Goal: Transaction & Acquisition: Download file/media

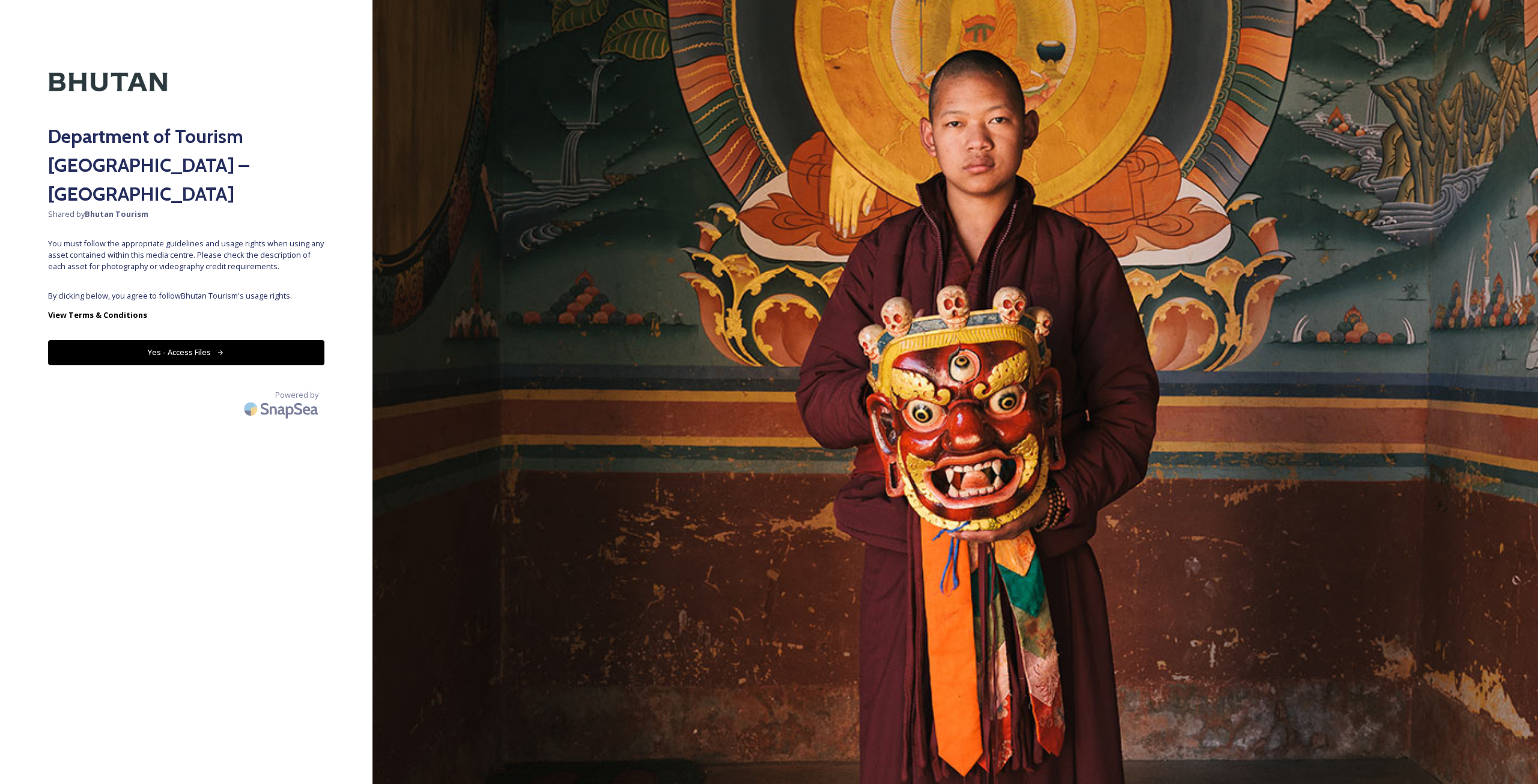
click at [194, 340] on button "Yes - Access Files" at bounding box center [186, 352] width 277 height 24
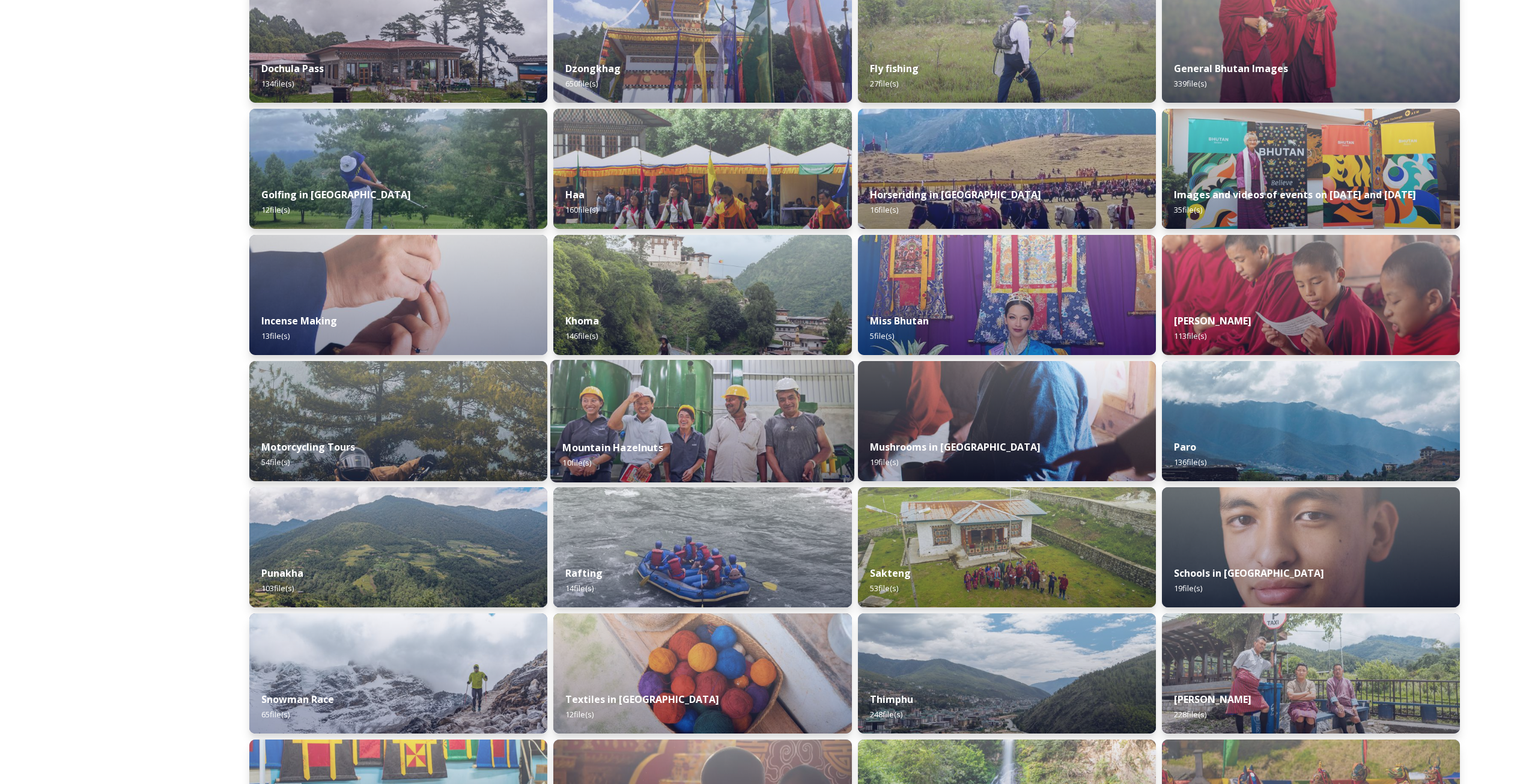
scroll to position [465, 0]
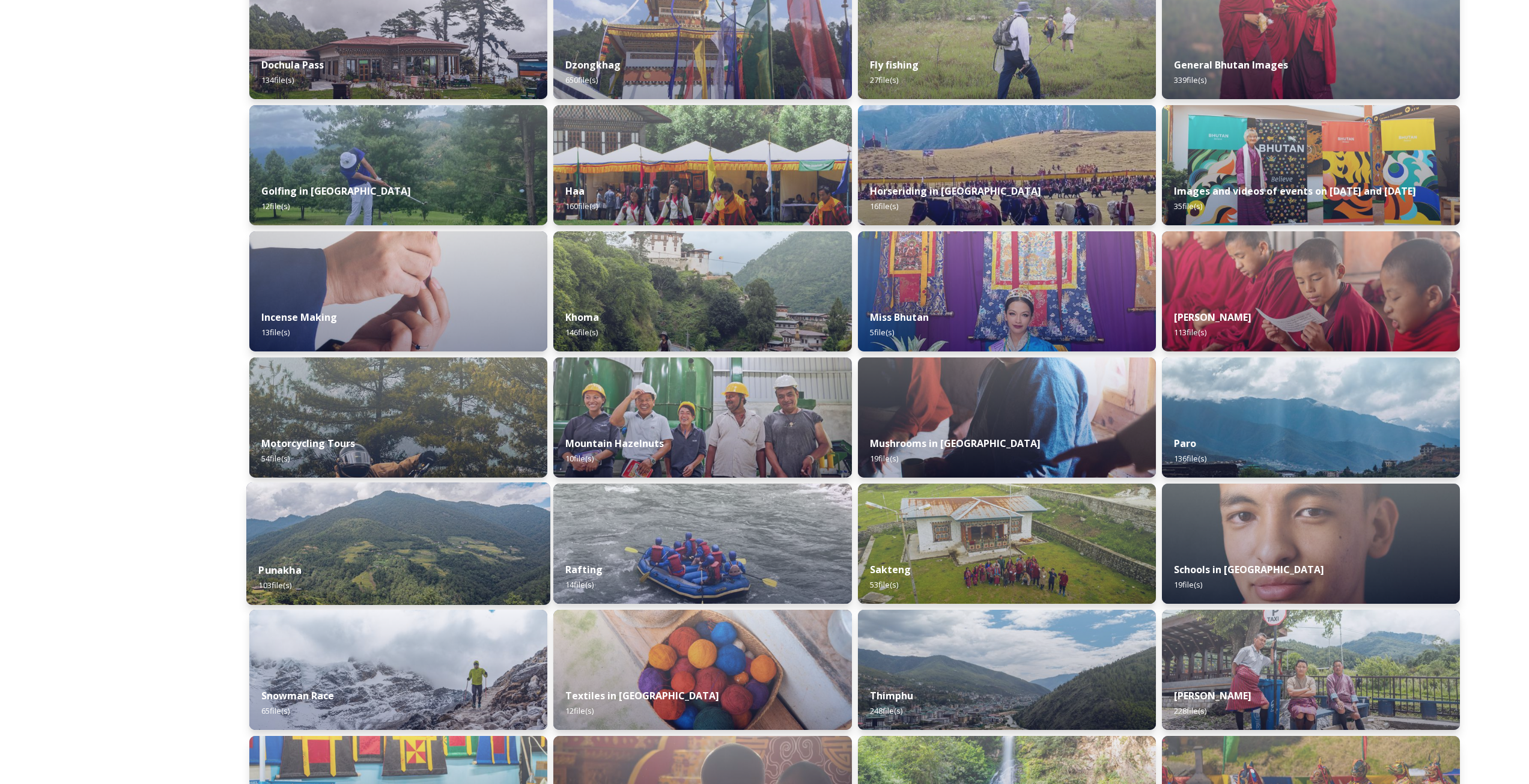
click at [393, 572] on div "Punakha 103 file(s)" at bounding box center [398, 577] width 304 height 54
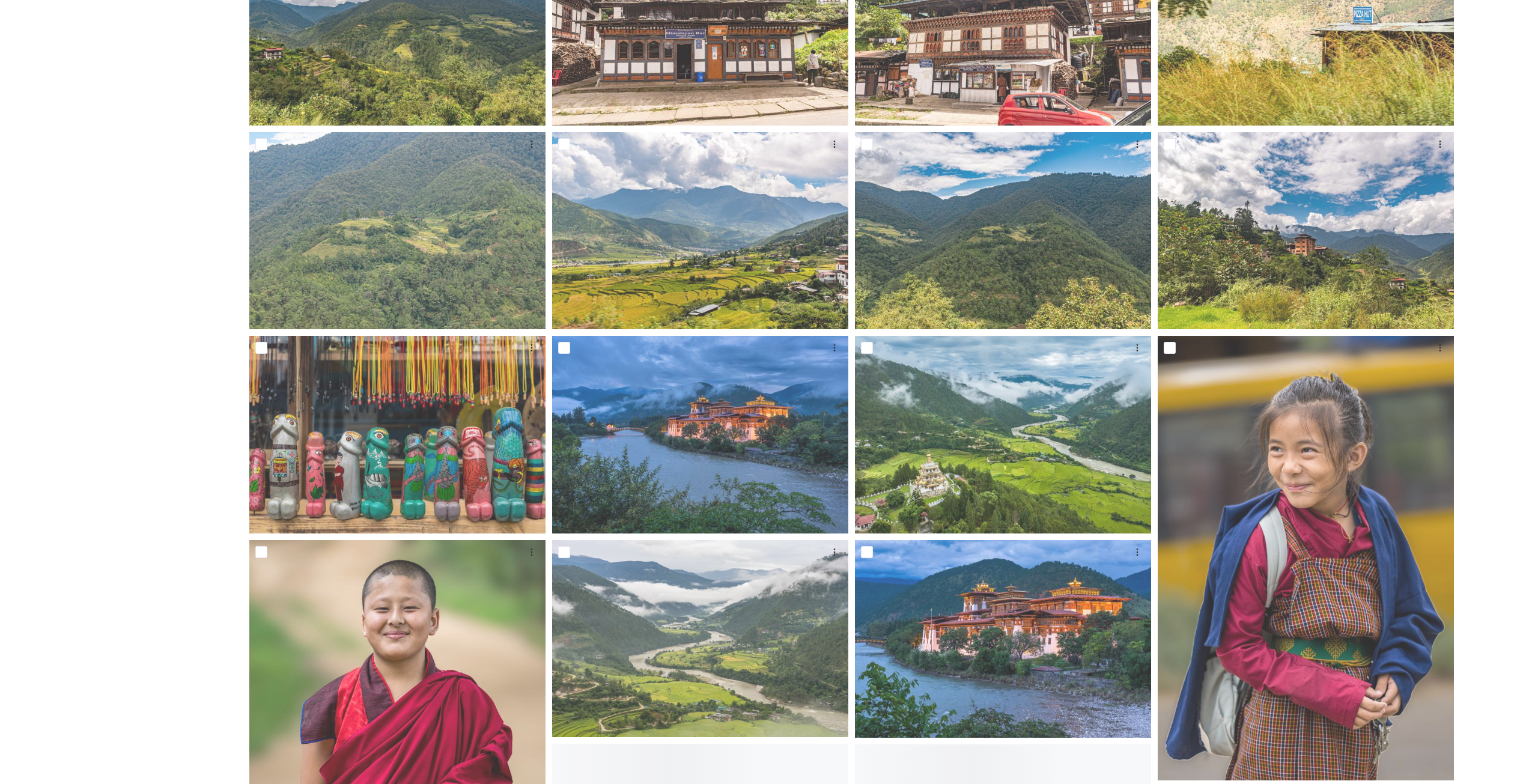
scroll to position [541, 0]
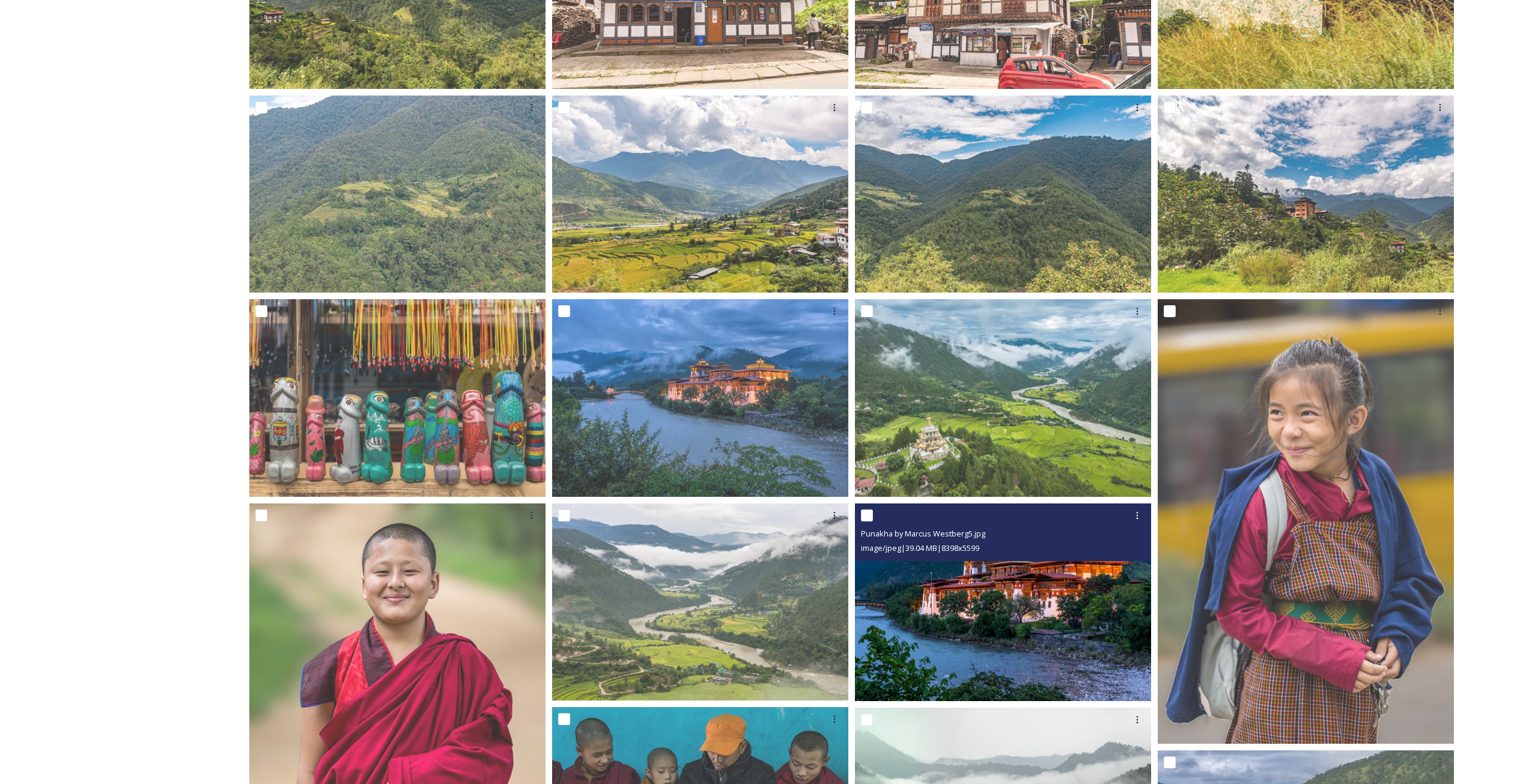
click at [987, 619] on img at bounding box center [1003, 602] width 296 height 198
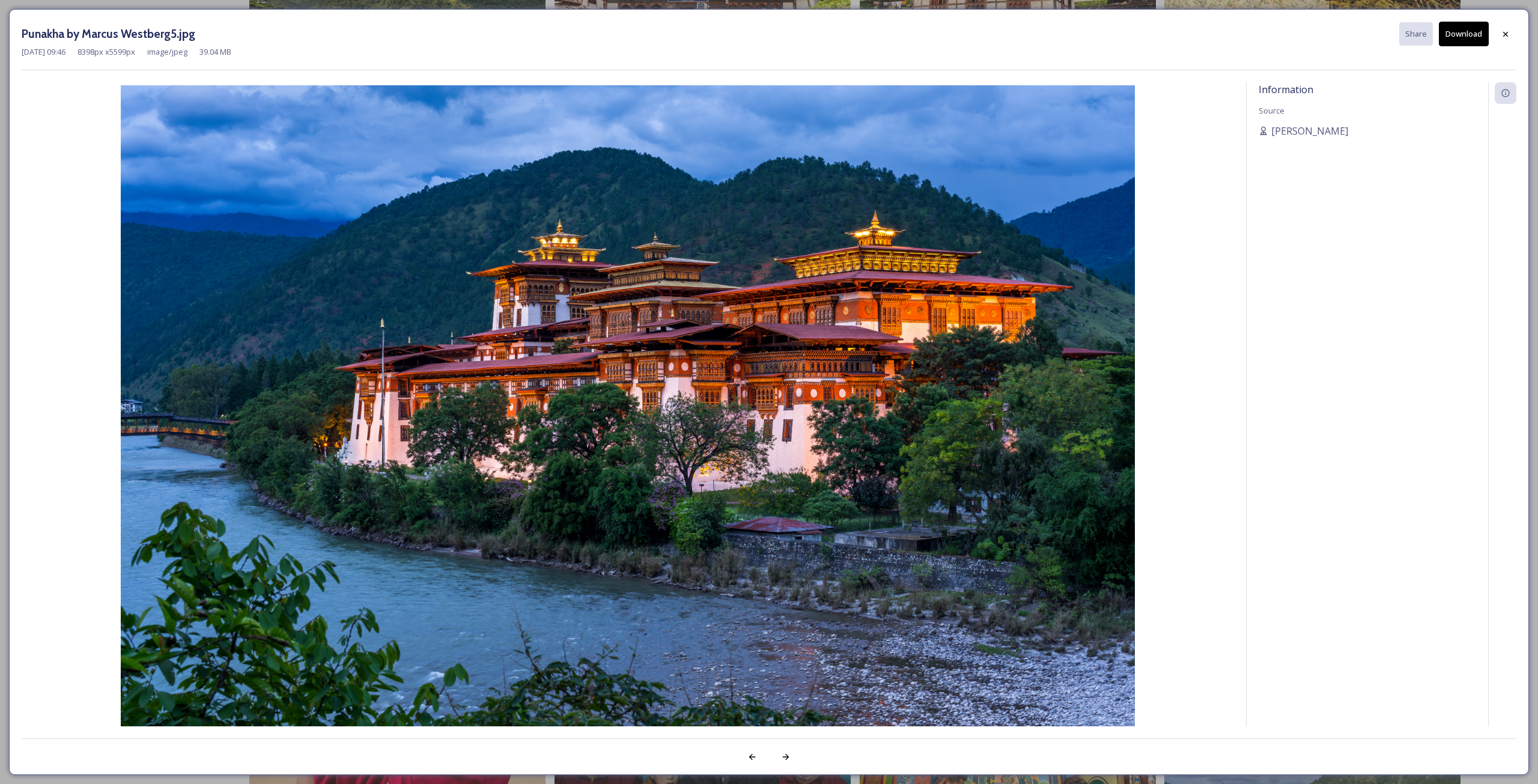
click at [1475, 31] on button "Download" at bounding box center [1463, 34] width 50 height 24
click at [1508, 33] on icon at bounding box center [1505, 34] width 10 height 10
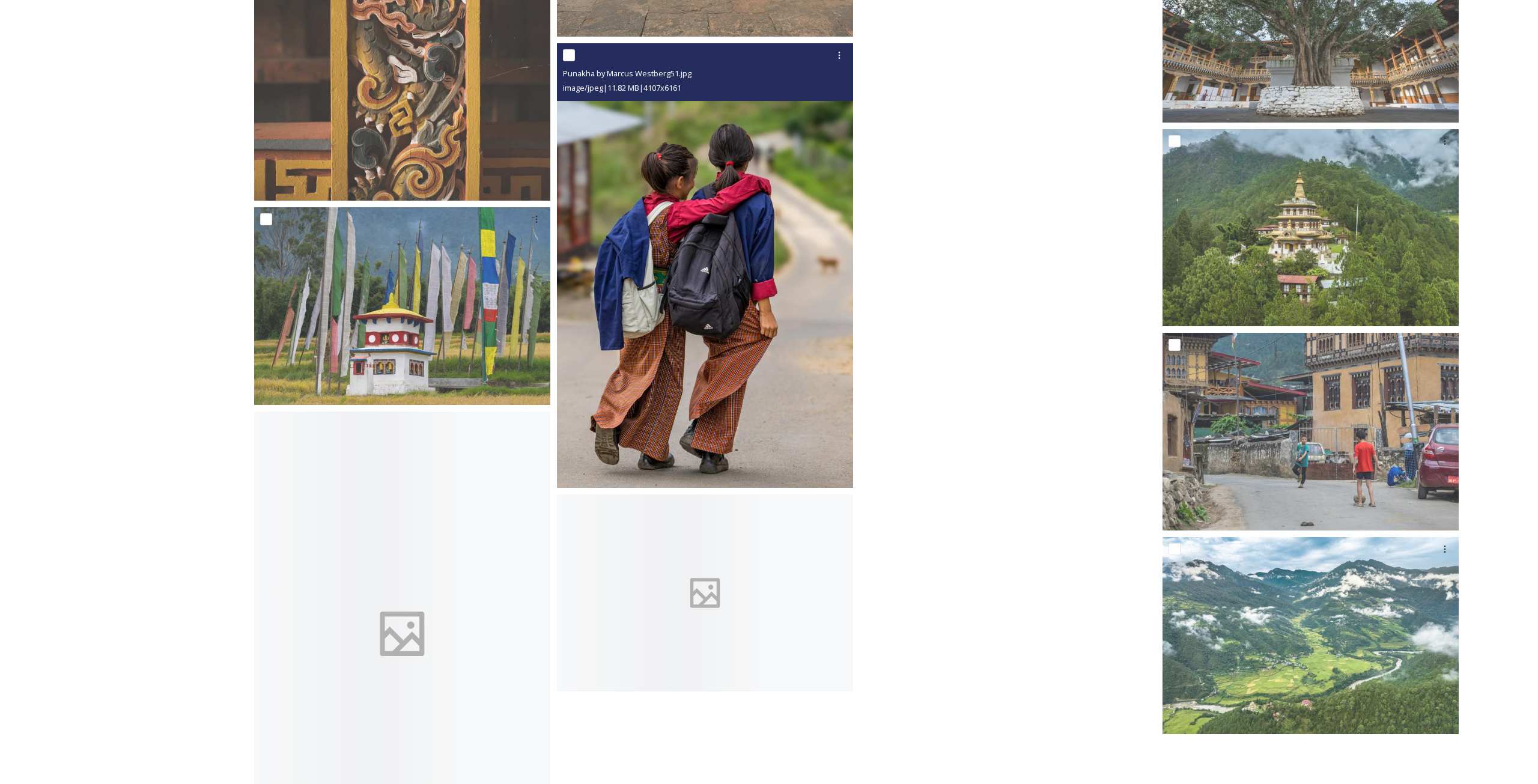
scroll to position [5885, 0]
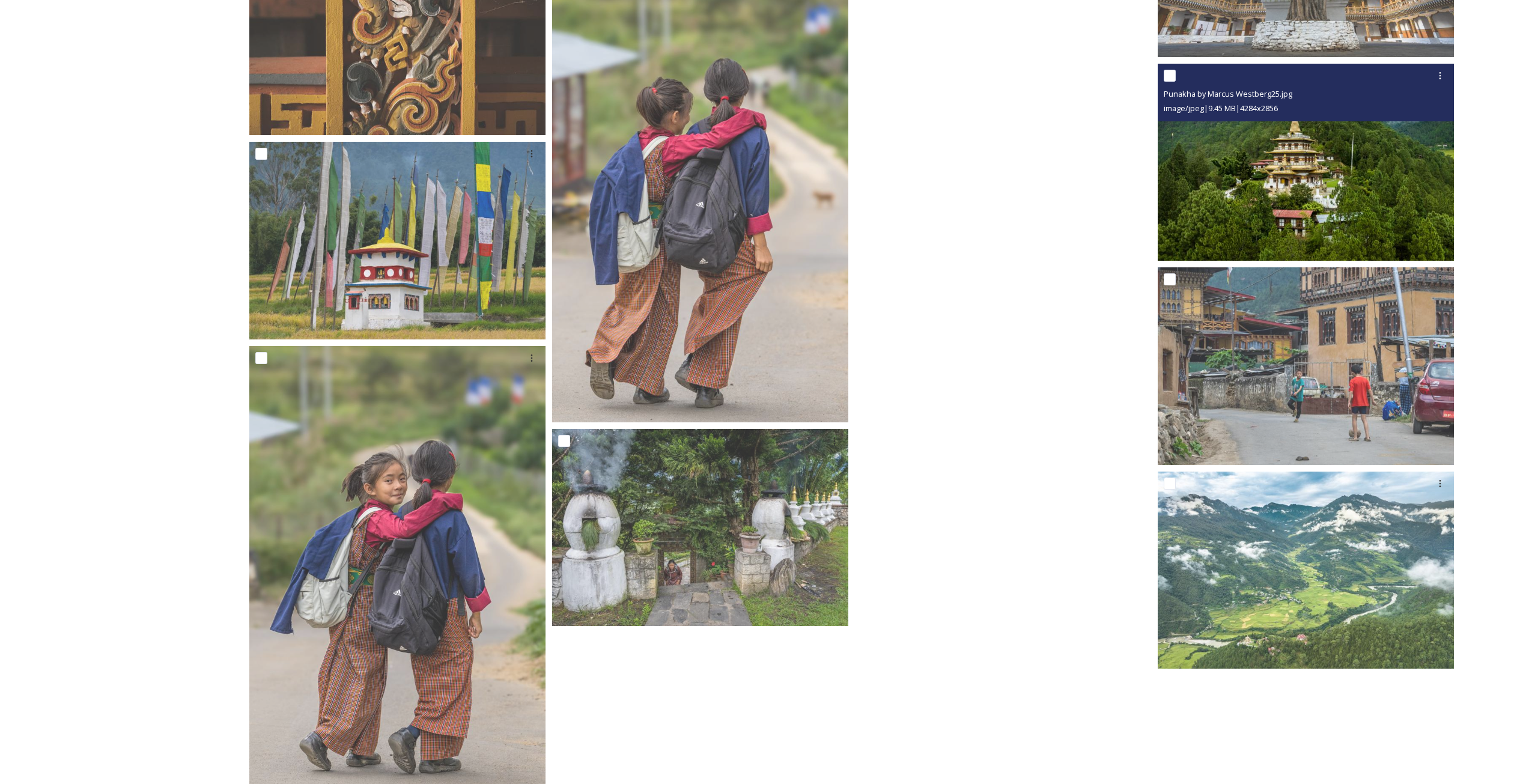
click at [1346, 168] on img at bounding box center [1305, 162] width 296 height 198
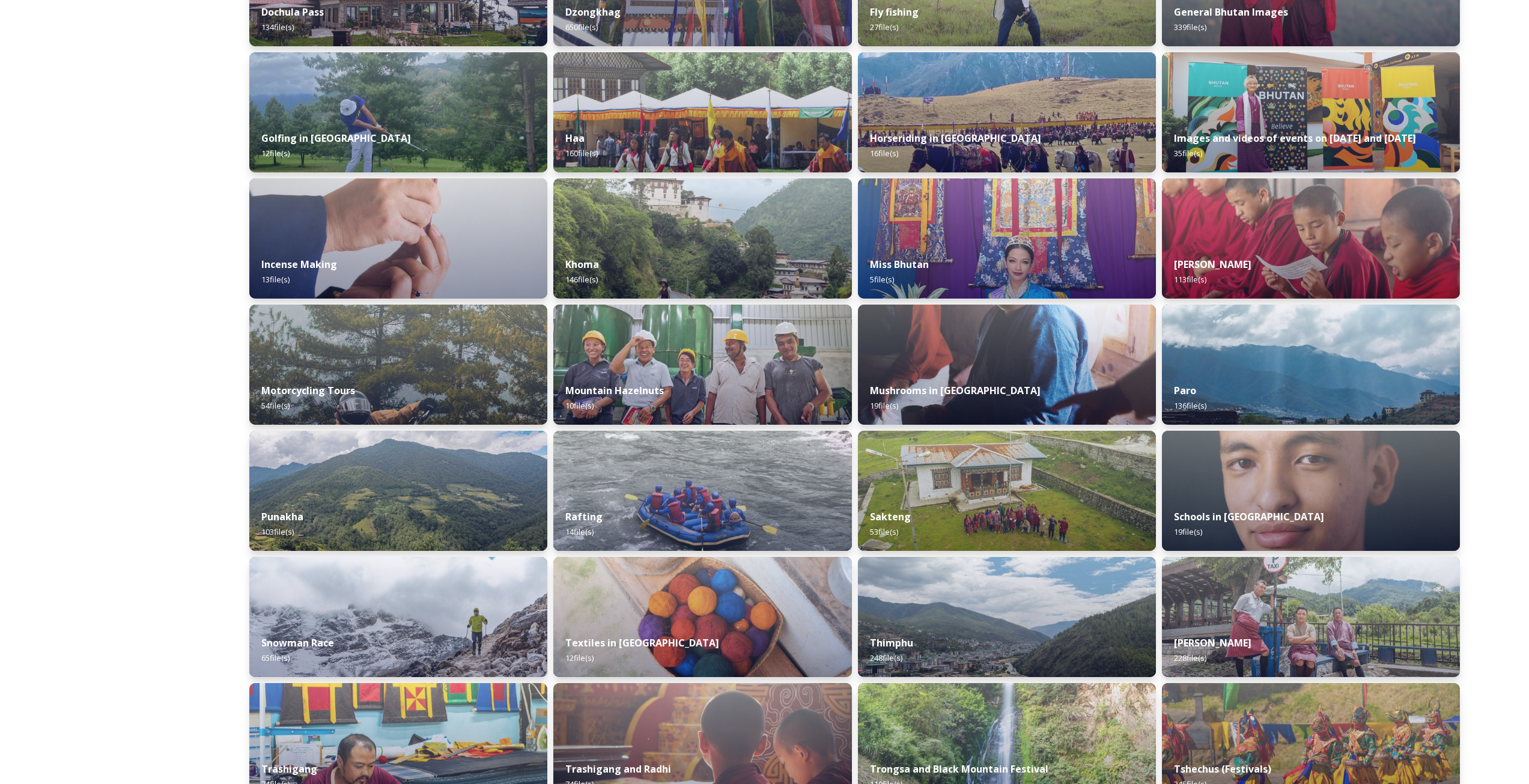
scroll to position [601, 0]
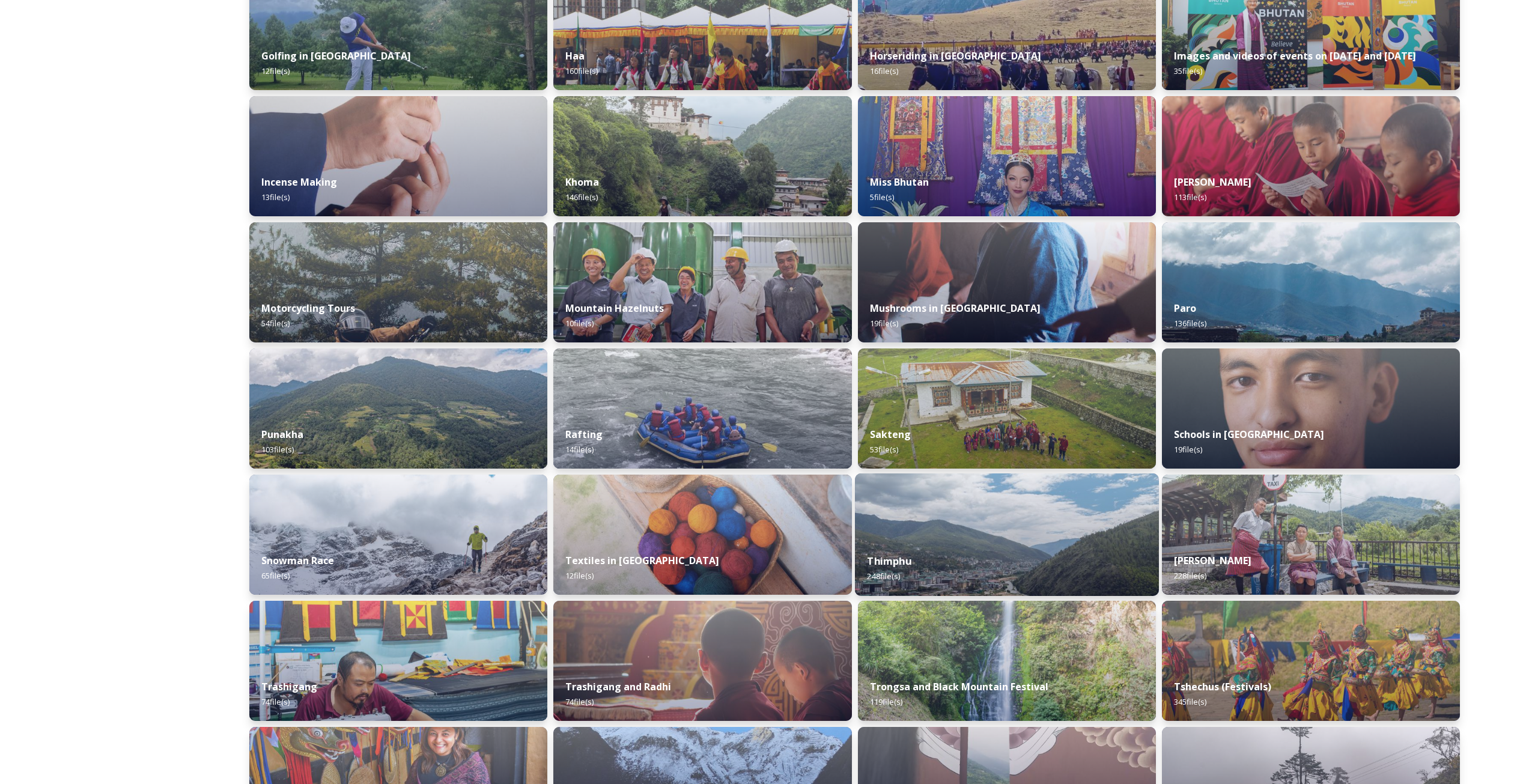
click at [996, 559] on div "Thimphu 248 file(s)" at bounding box center [1006, 568] width 304 height 54
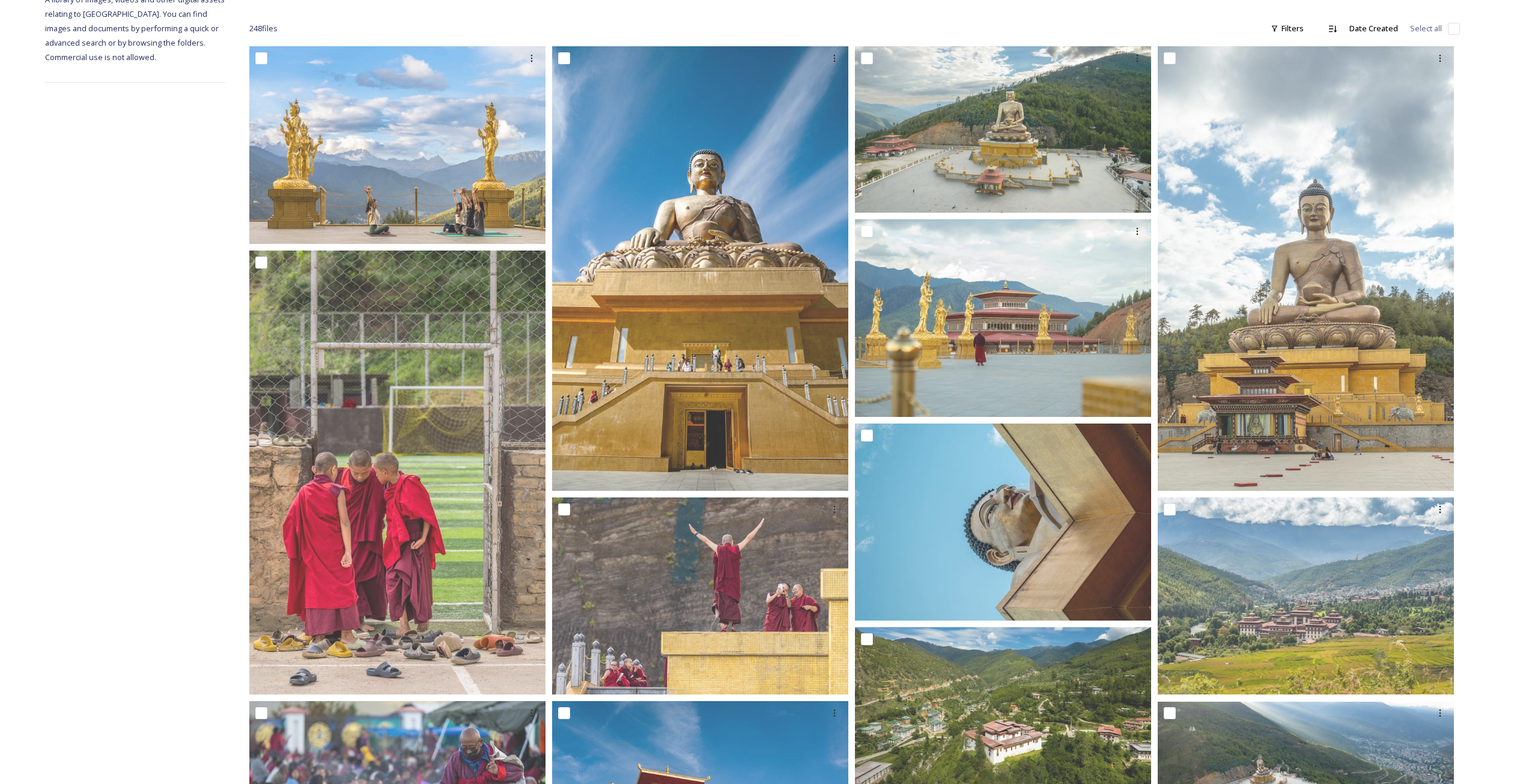
scroll to position [180, 0]
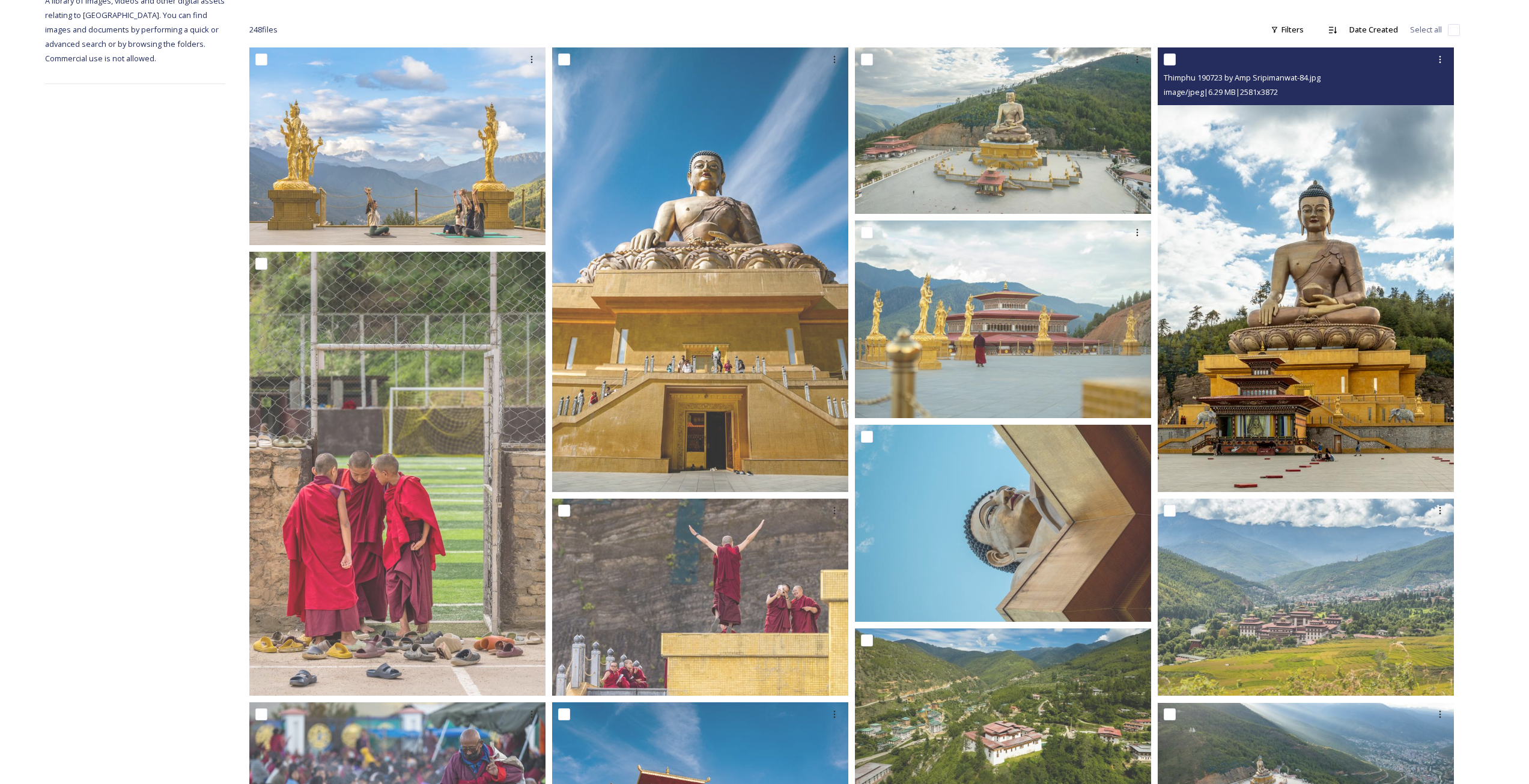
click at [1322, 404] on img at bounding box center [1305, 270] width 296 height 444
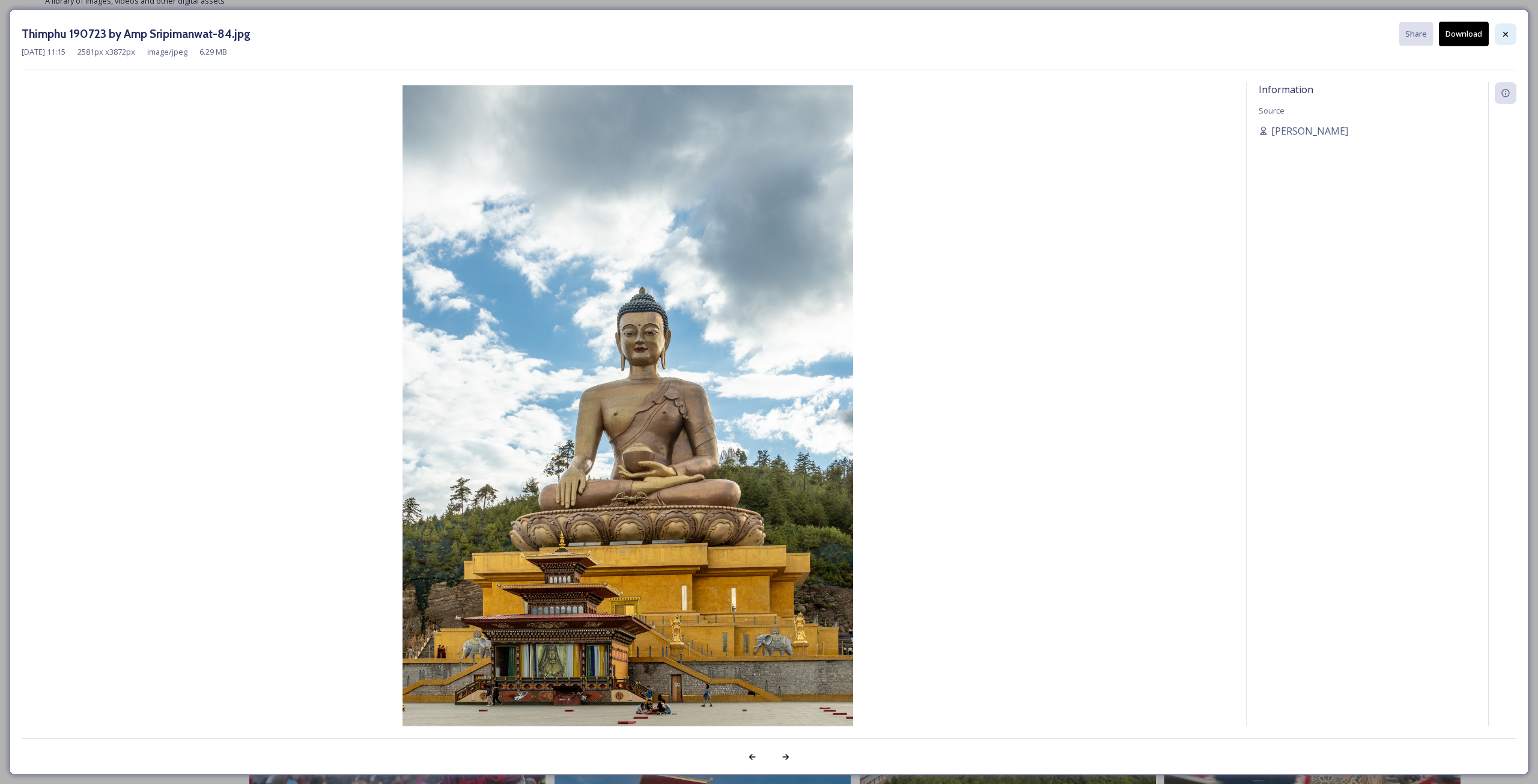
click at [1511, 35] on div at bounding box center [1505, 34] width 22 height 22
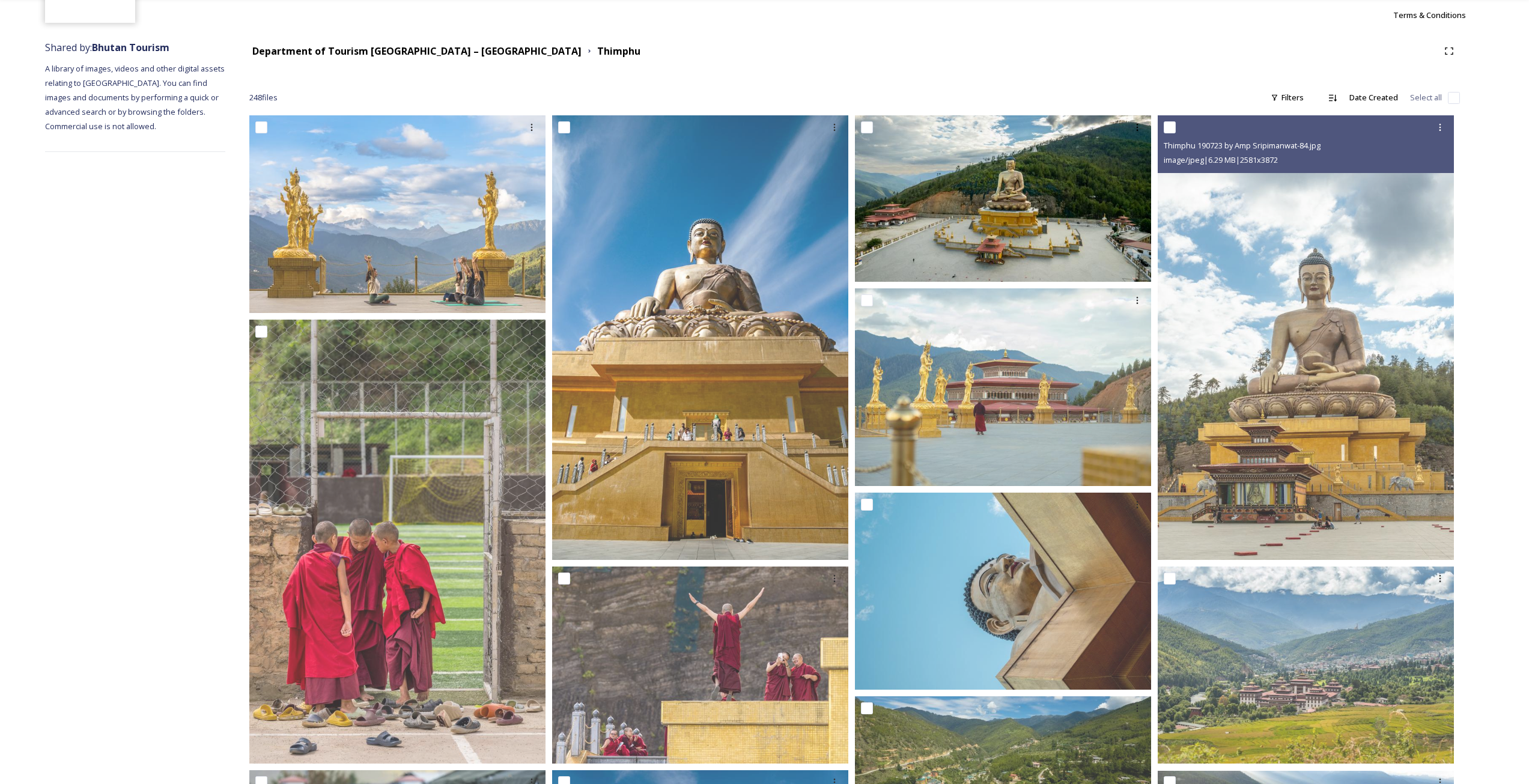
scroll to position [60, 0]
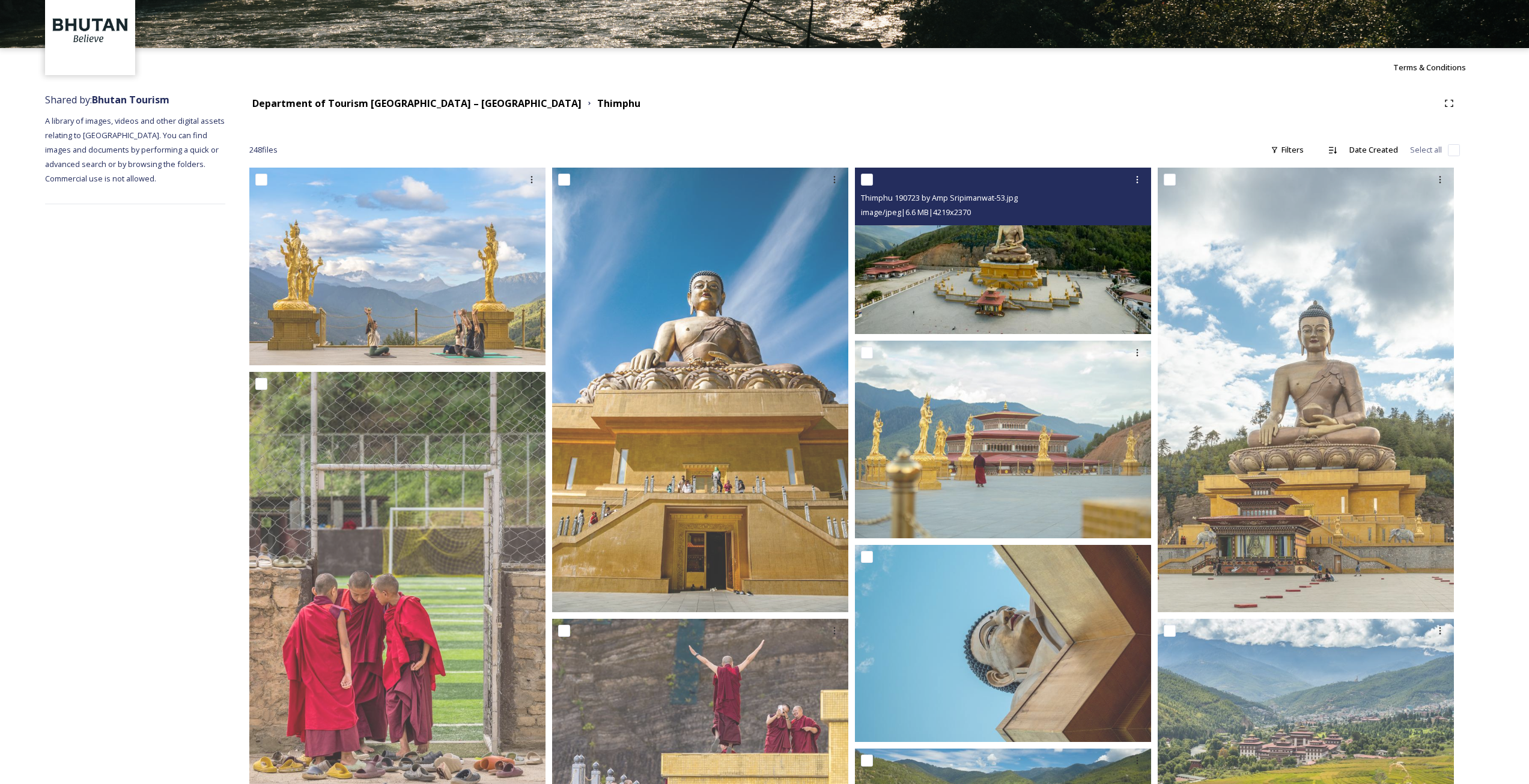
click at [1051, 269] on img at bounding box center [1003, 251] width 296 height 166
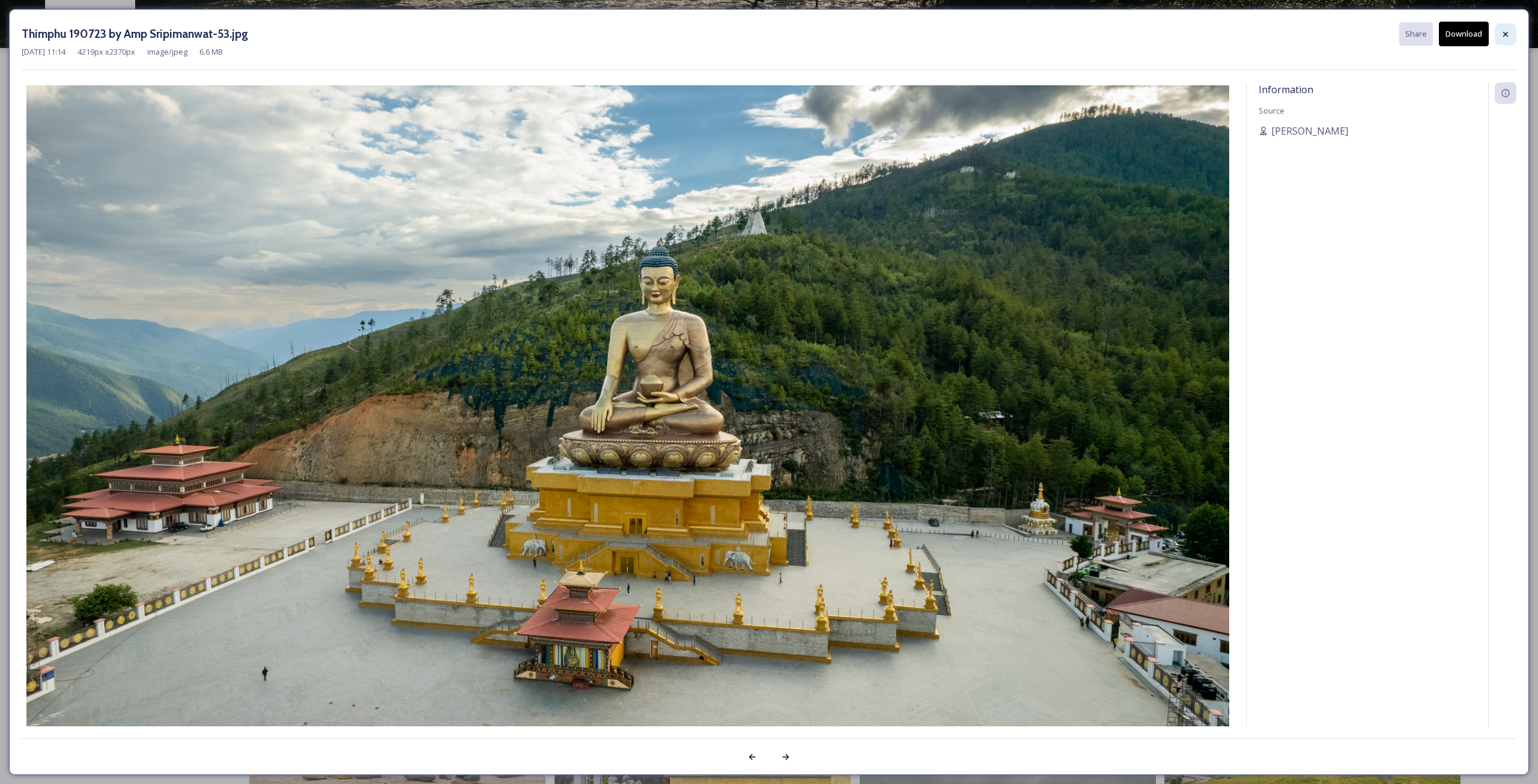
click at [1498, 32] on div at bounding box center [1505, 34] width 22 height 22
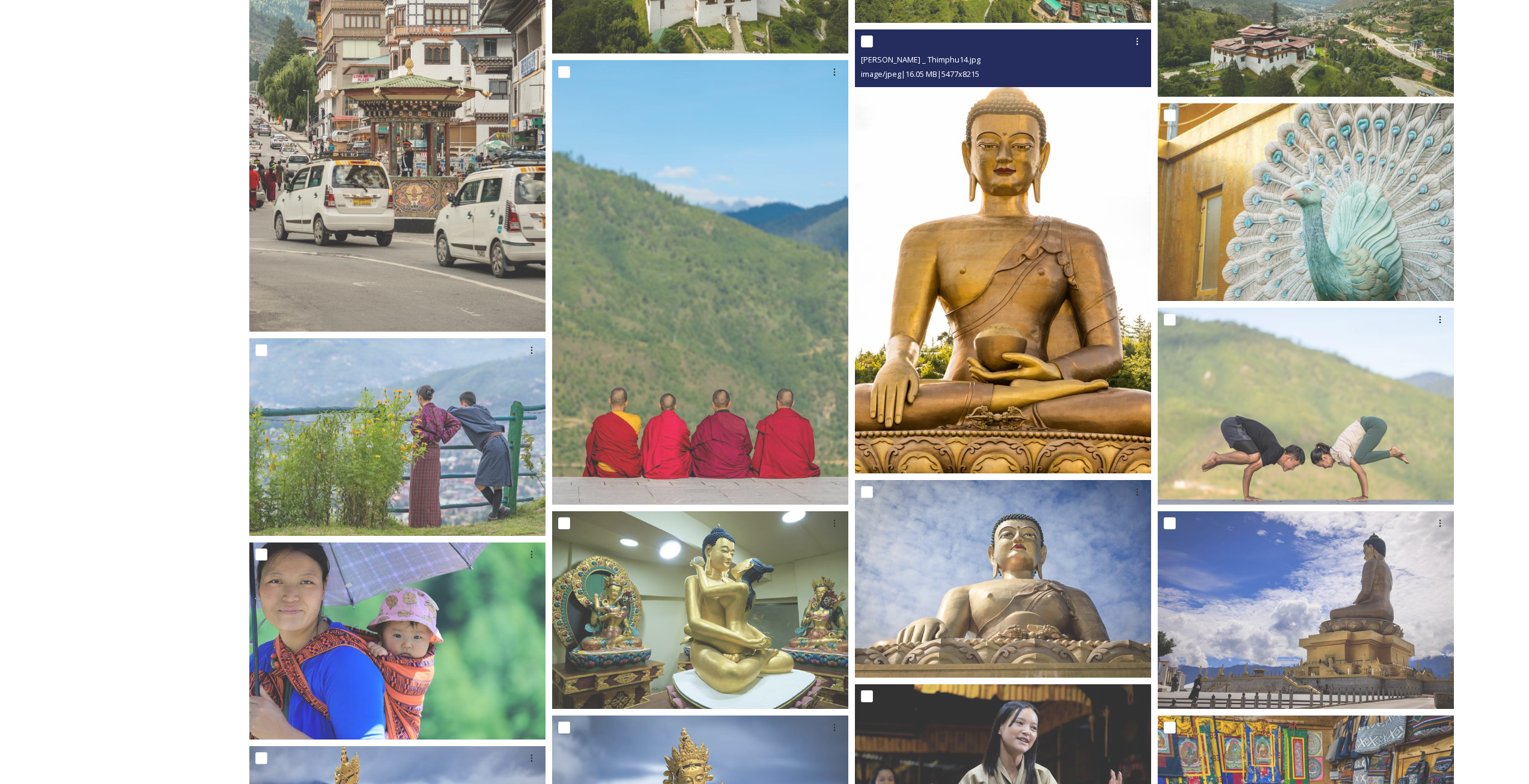
scroll to position [1681, 0]
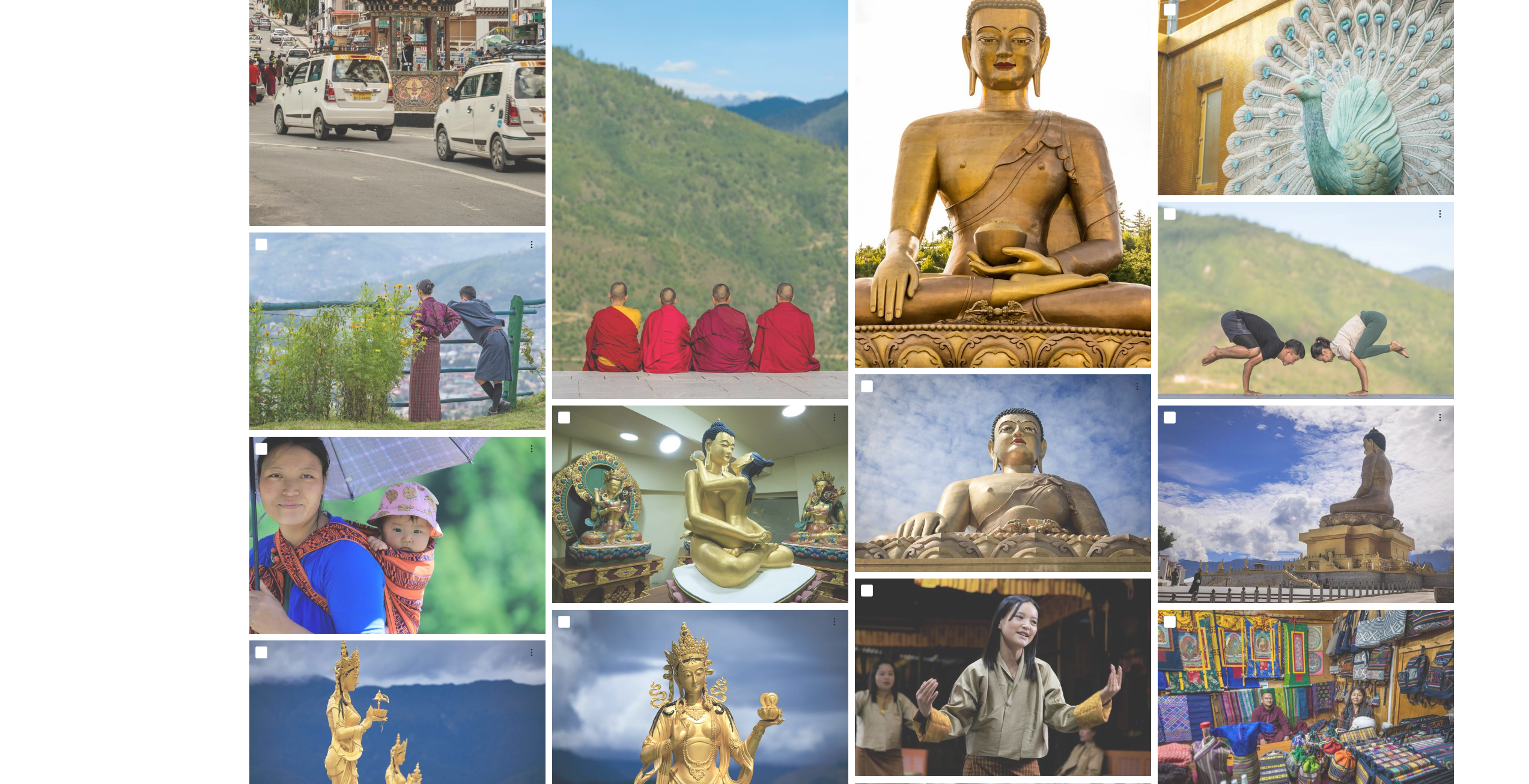
click at [1017, 296] on img at bounding box center [1003, 146] width 296 height 444
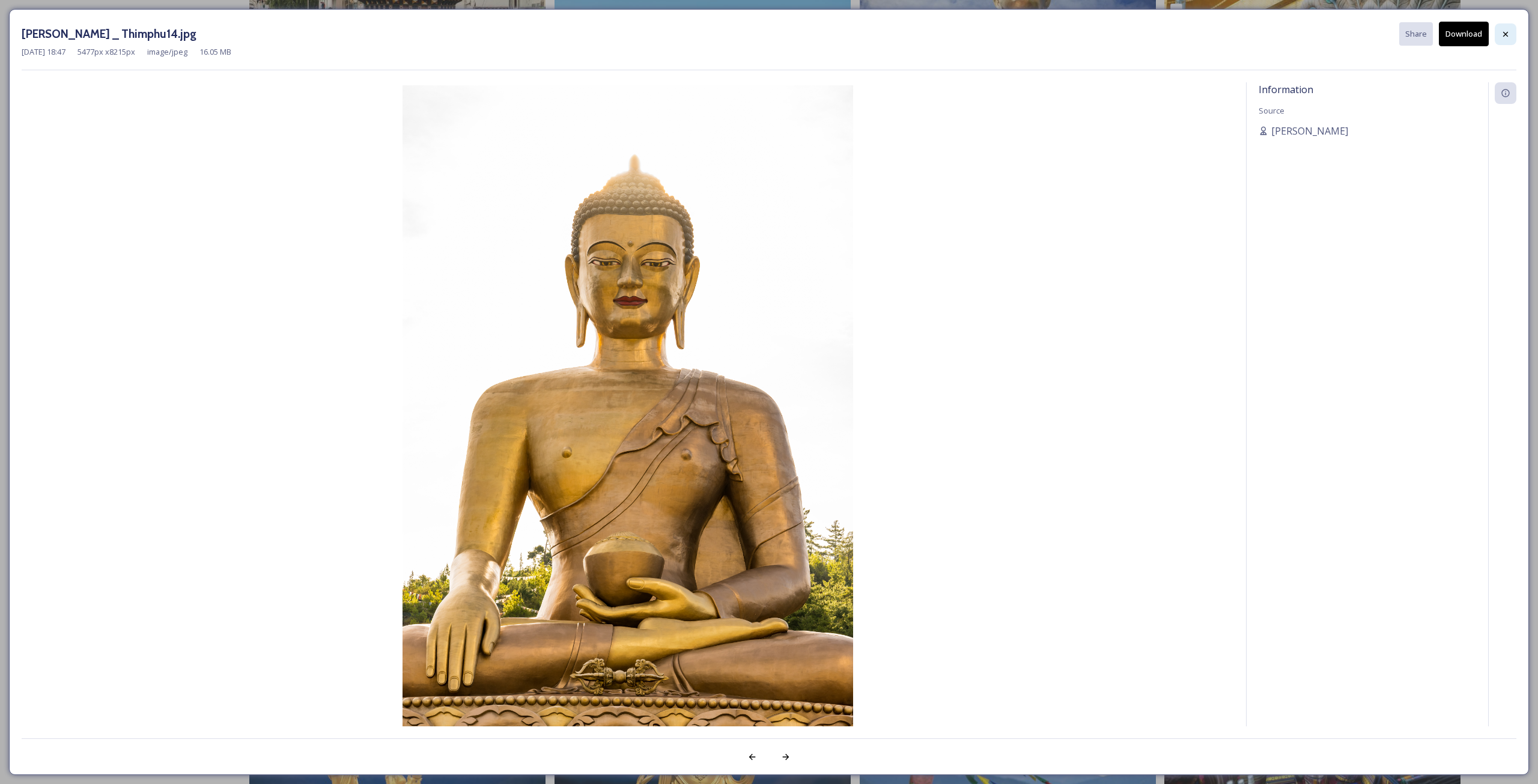
click at [1512, 26] on div at bounding box center [1505, 34] width 22 height 22
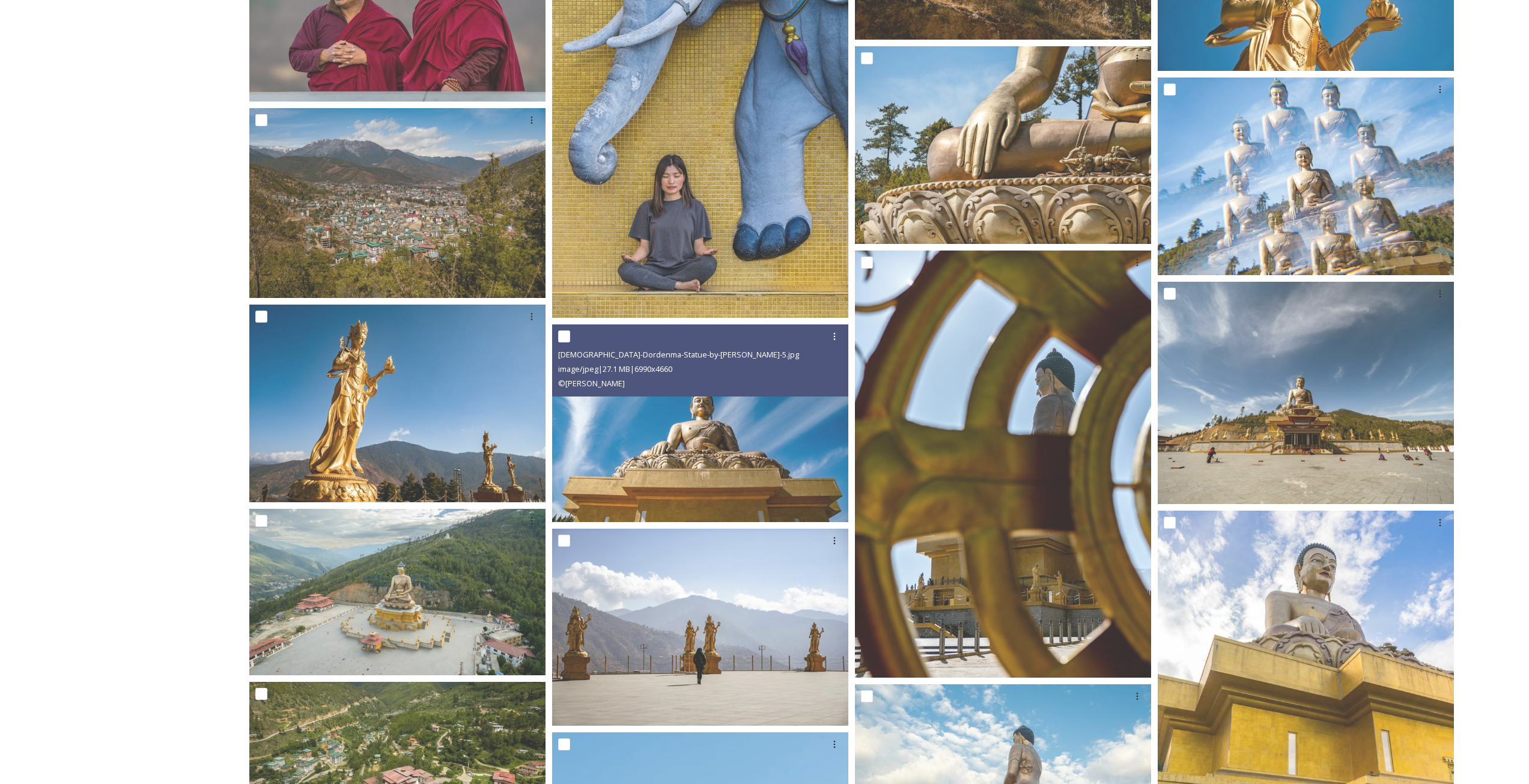
scroll to position [6426, 0]
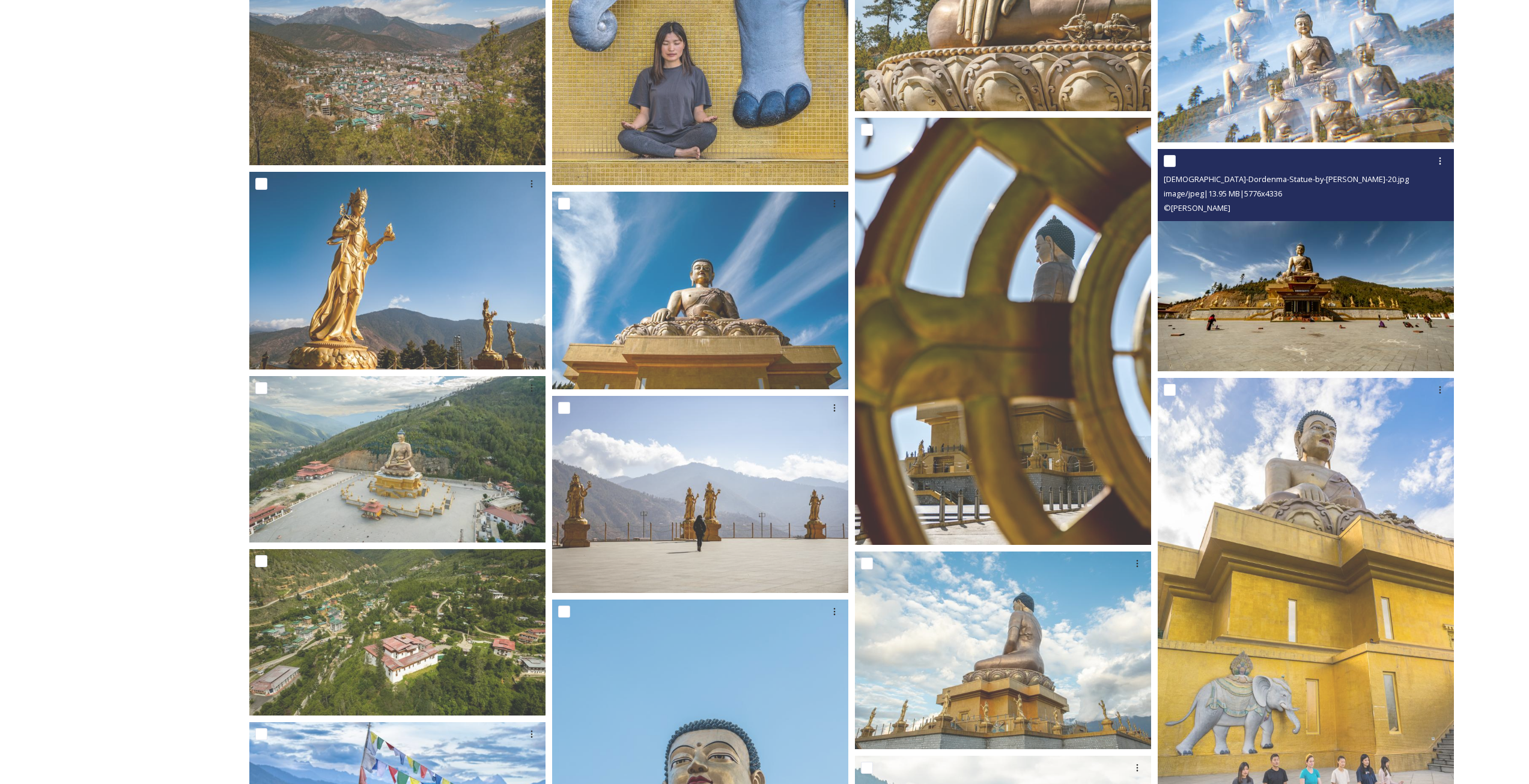
click at [1329, 301] on img at bounding box center [1305, 260] width 296 height 222
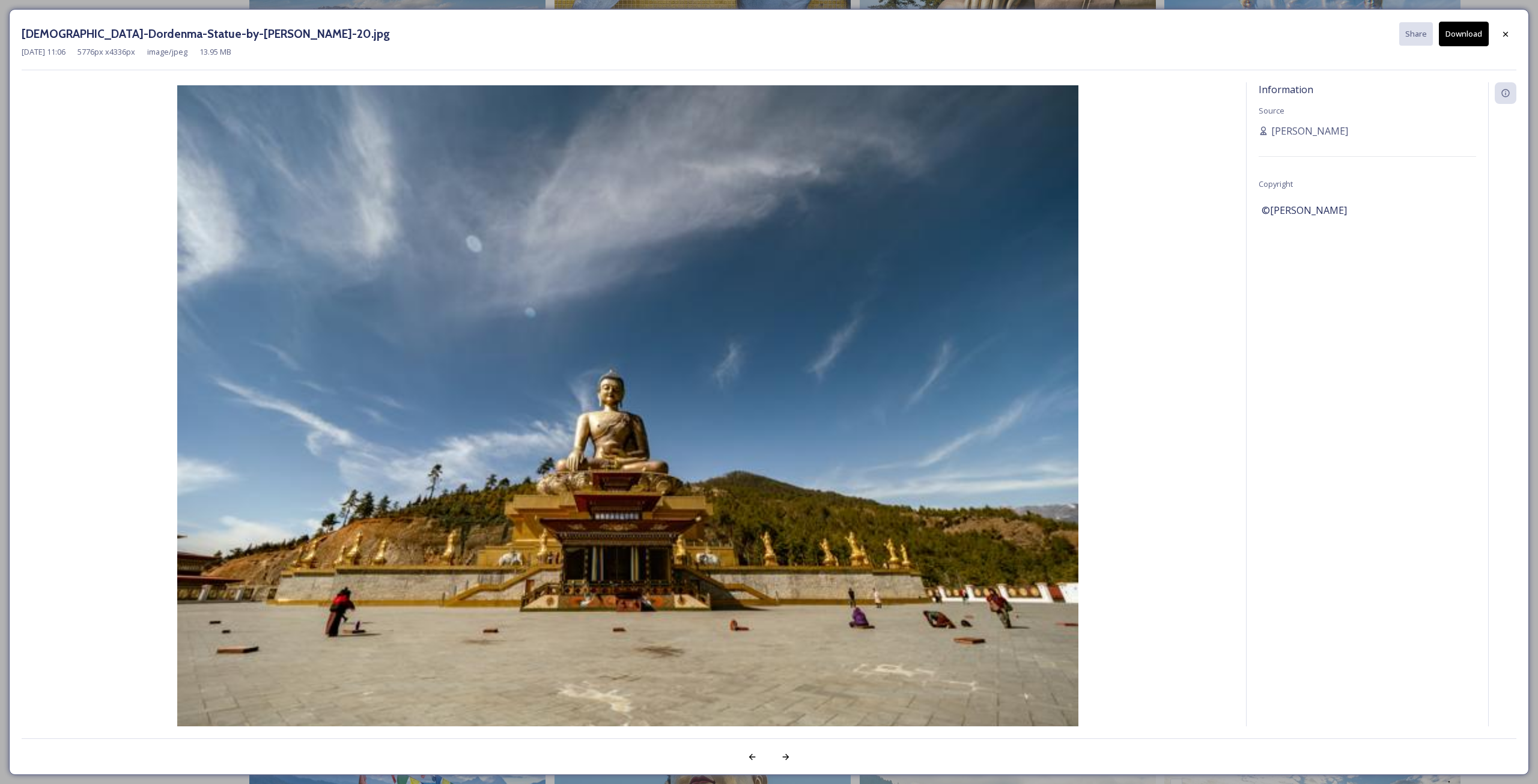
click at [1470, 33] on button "Download" at bounding box center [1463, 34] width 50 height 24
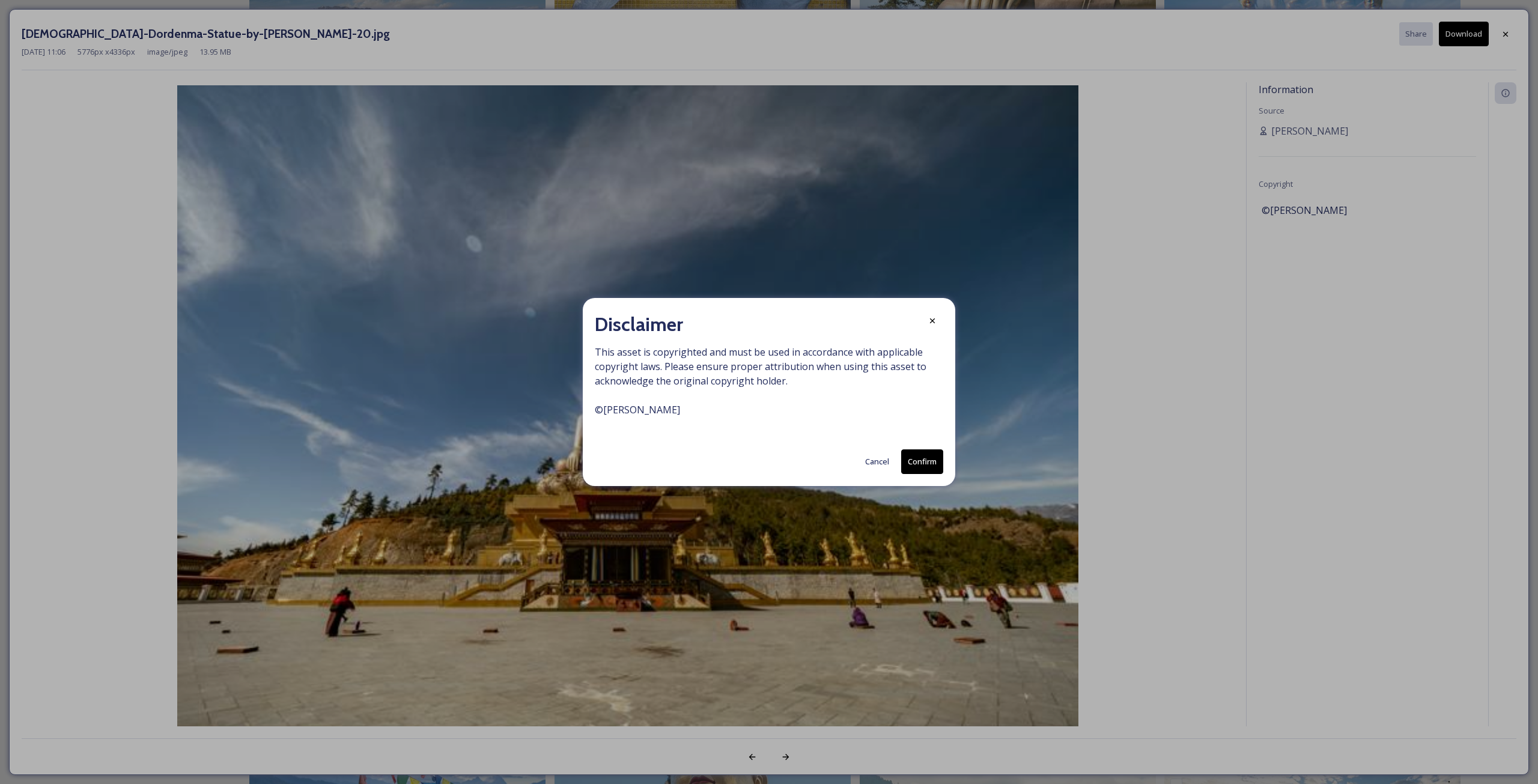
click at [928, 463] on button "Confirm" at bounding box center [922, 461] width 42 height 24
click at [934, 325] on icon at bounding box center [932, 321] width 10 height 10
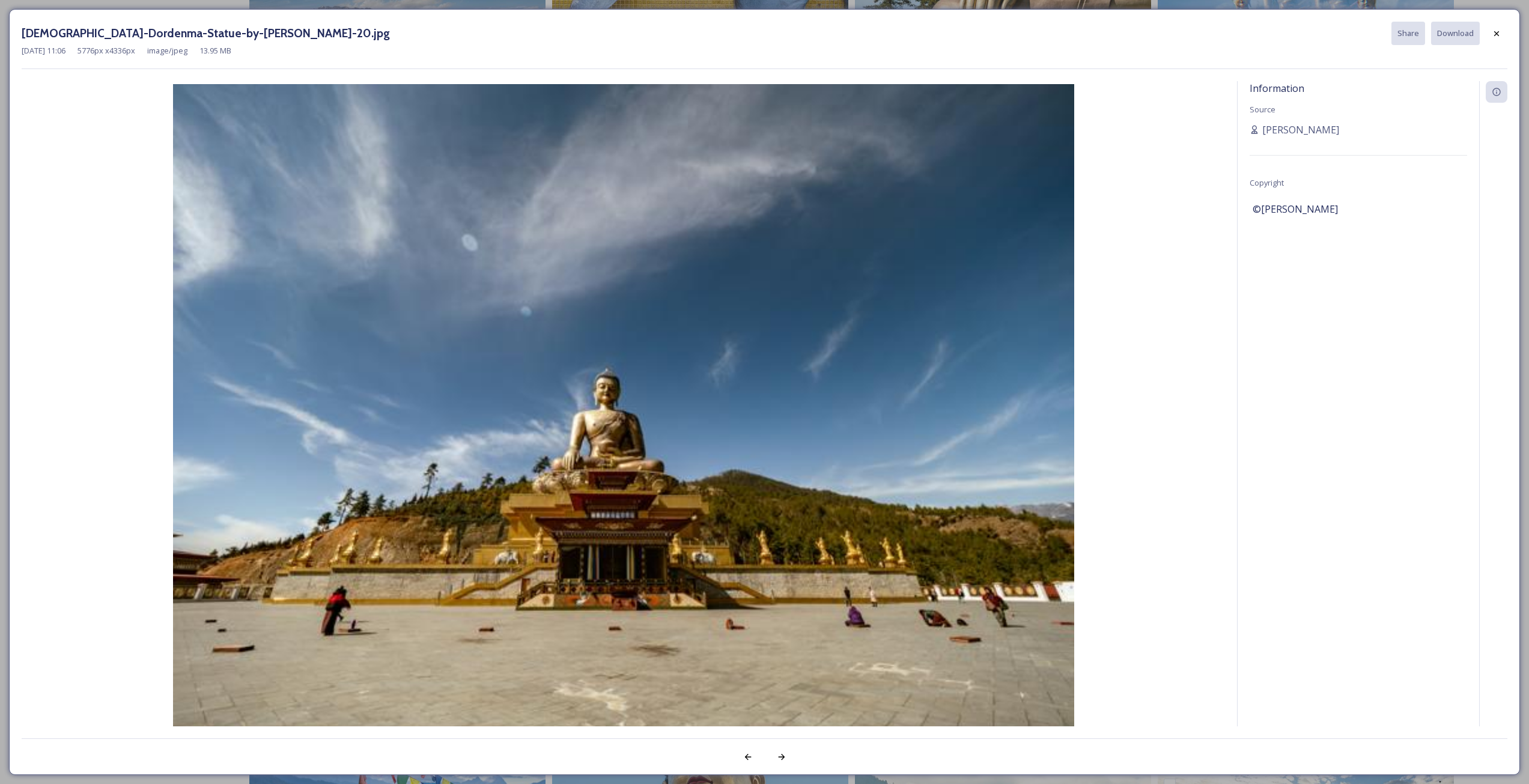
click at [948, 336] on img at bounding box center [623, 422] width 1203 height 675
click at [1371, 69] on div "[DEMOGRAPHIC_DATA]-Dordenma-Statue-by-[PERSON_NAME]-20.jpg Share Download [DATE…" at bounding box center [764, 46] width 1486 height 48
click at [1494, 34] on icon at bounding box center [1496, 33] width 10 height 10
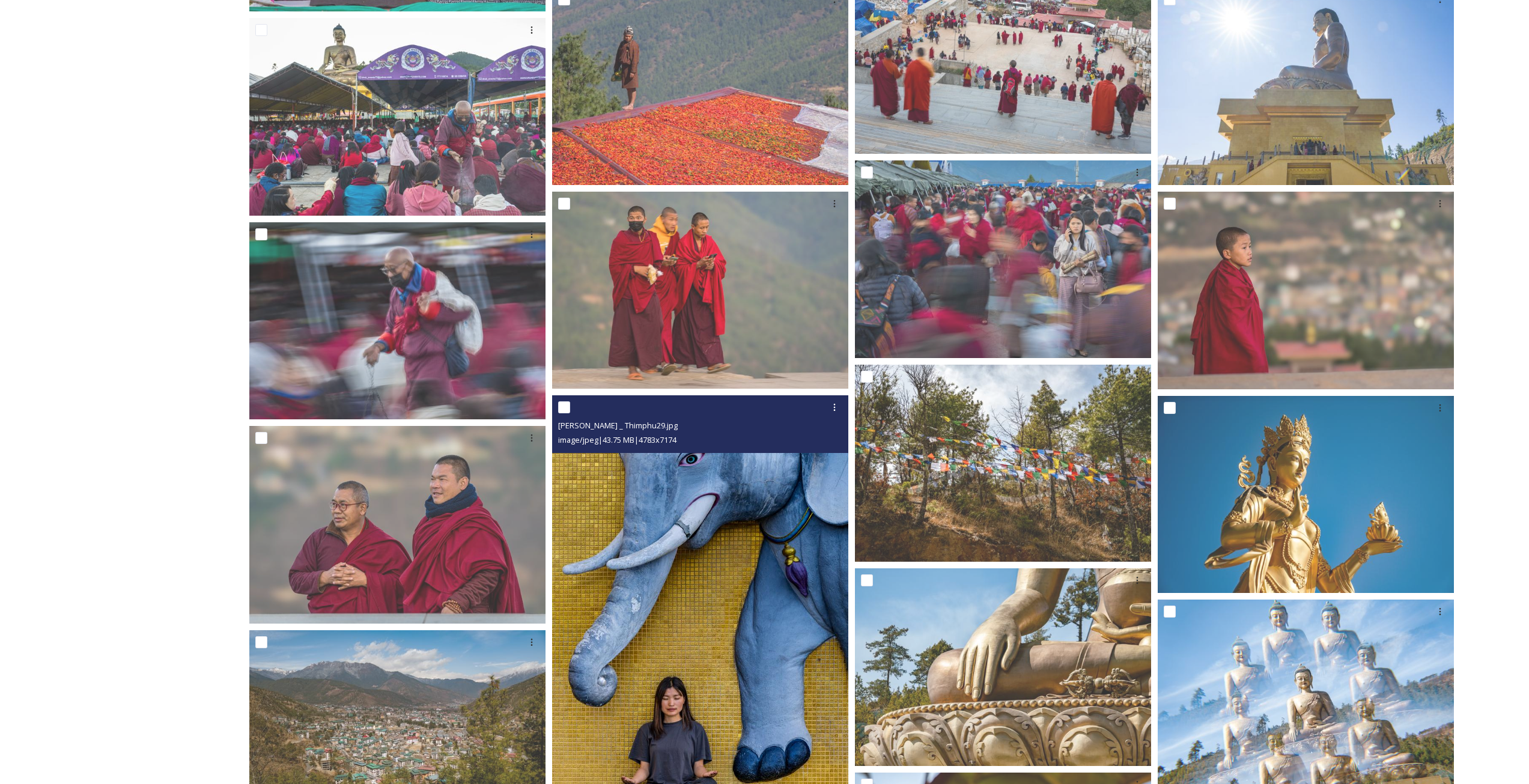
scroll to position [5765, 0]
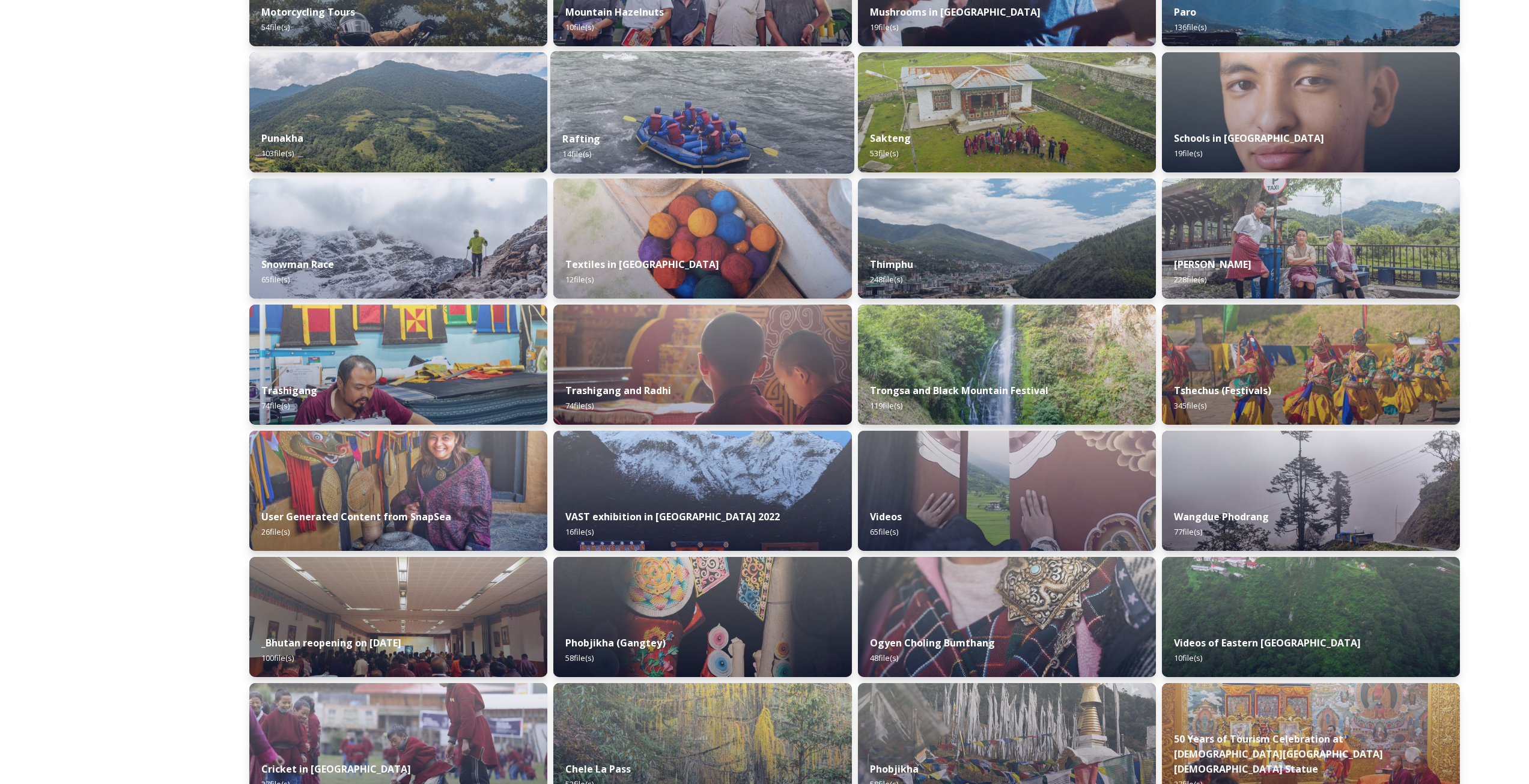
scroll to position [901, 0]
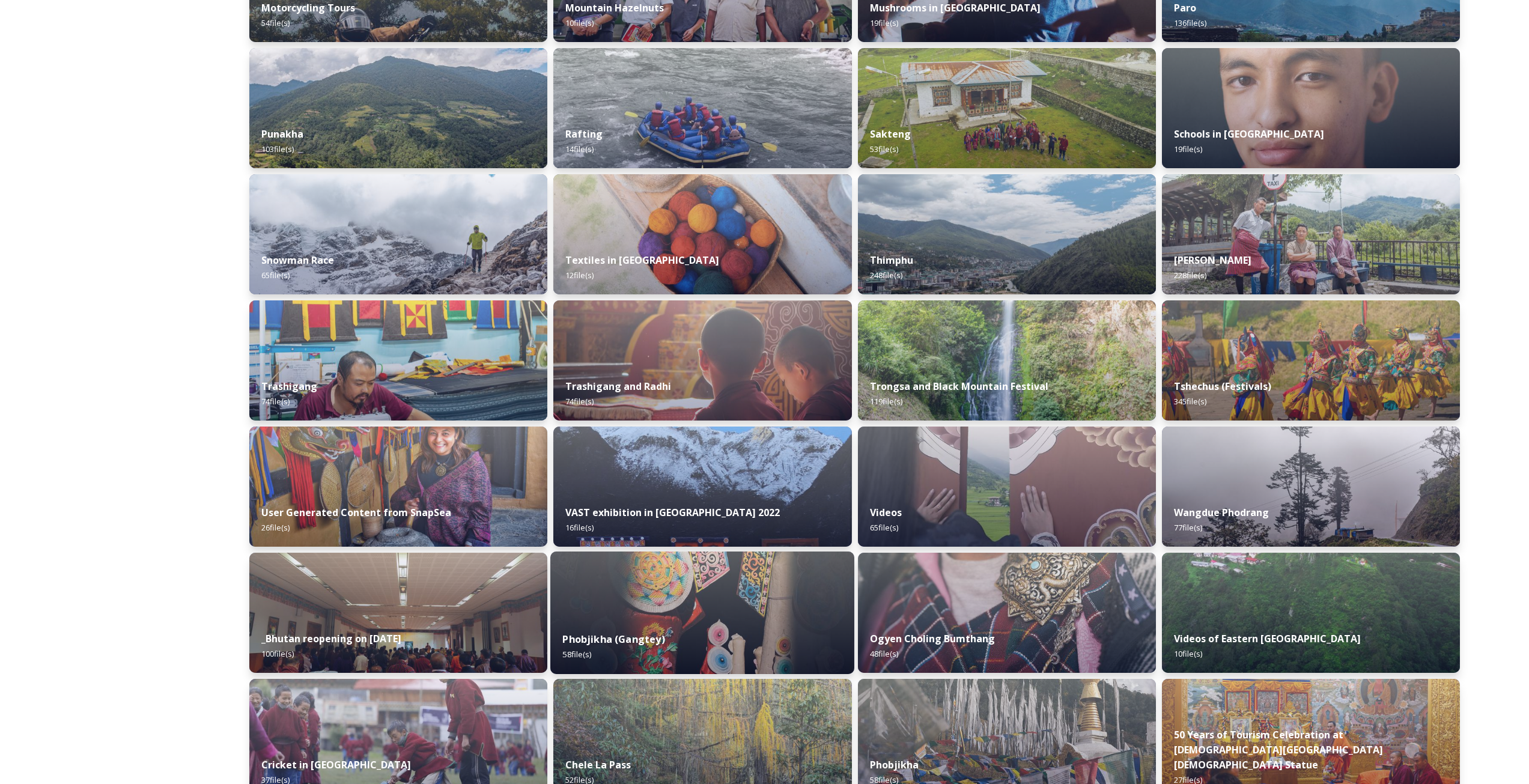
click at [696, 644] on div "Phobjikha (Gangtey) 58 file(s)" at bounding box center [702, 646] width 304 height 54
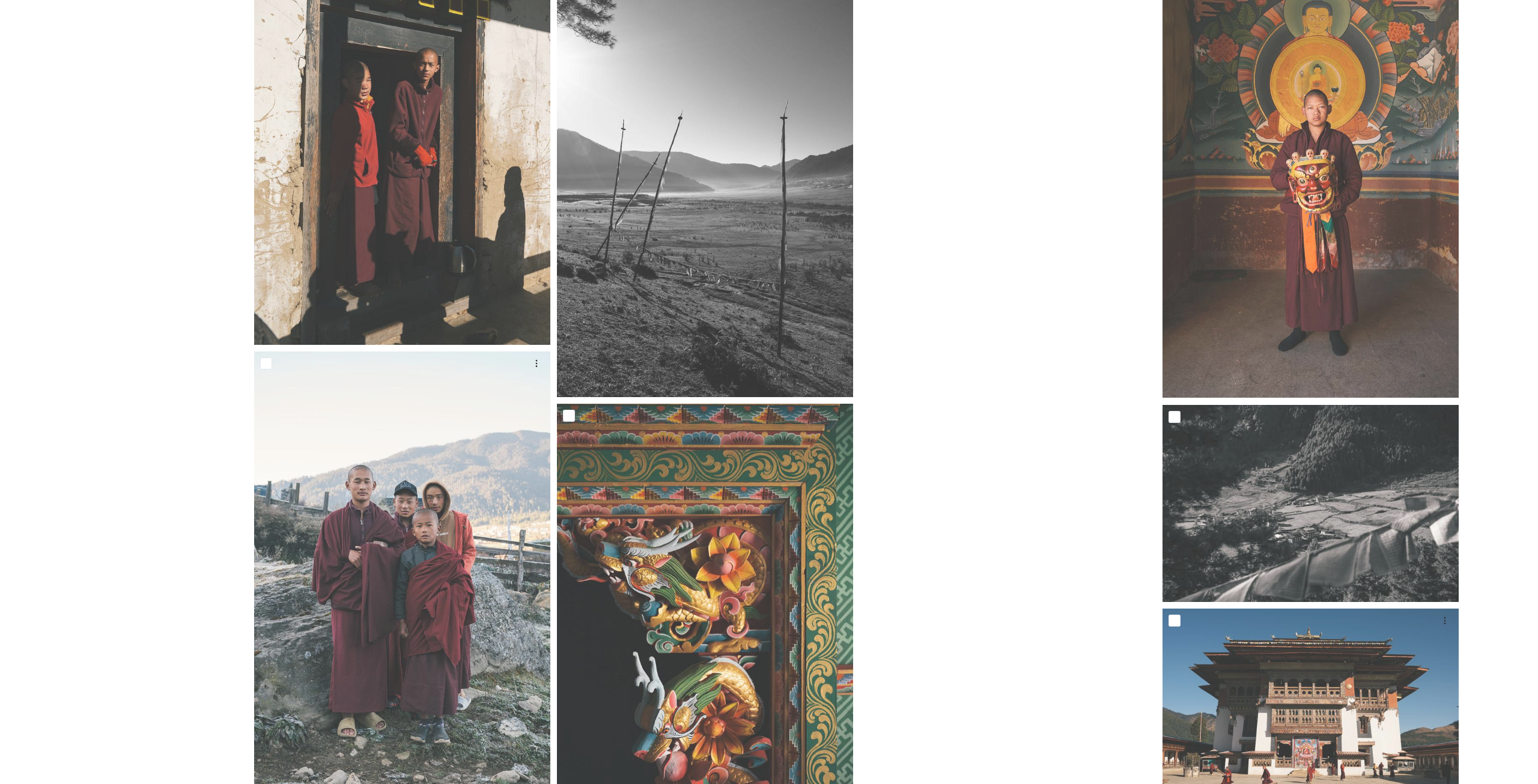
scroll to position [3670, 0]
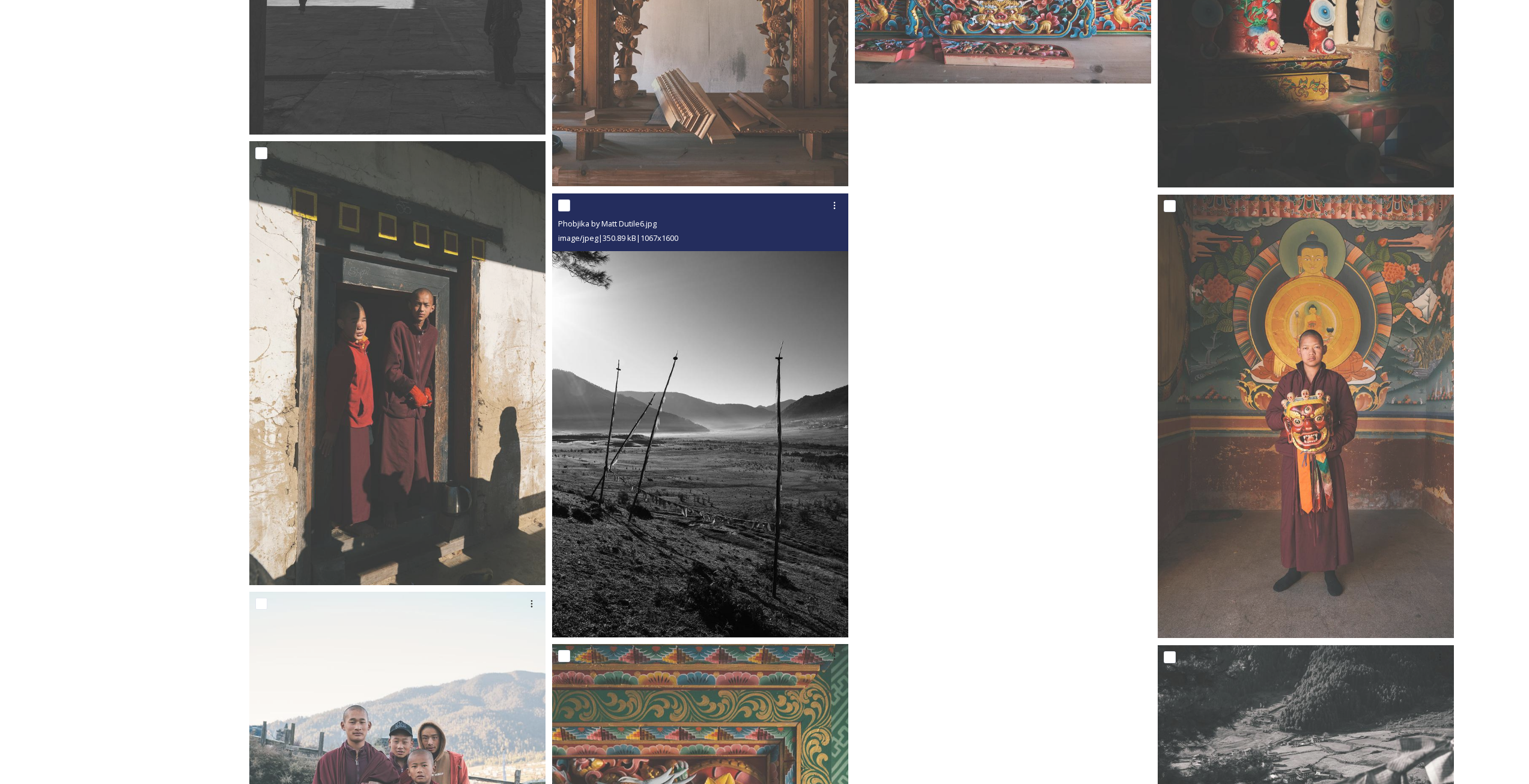
click at [721, 571] on img at bounding box center [700, 415] width 296 height 444
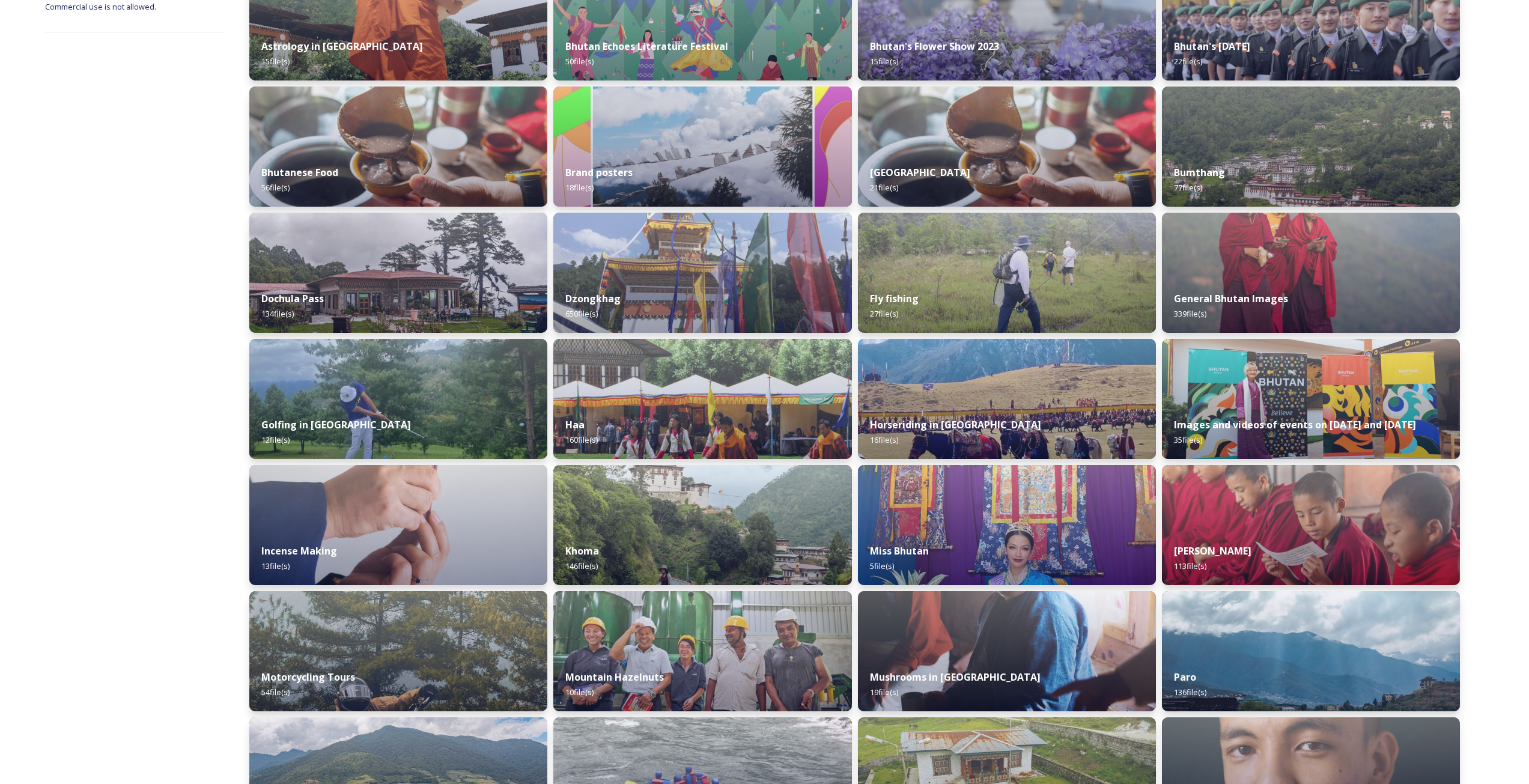
scroll to position [240, 0]
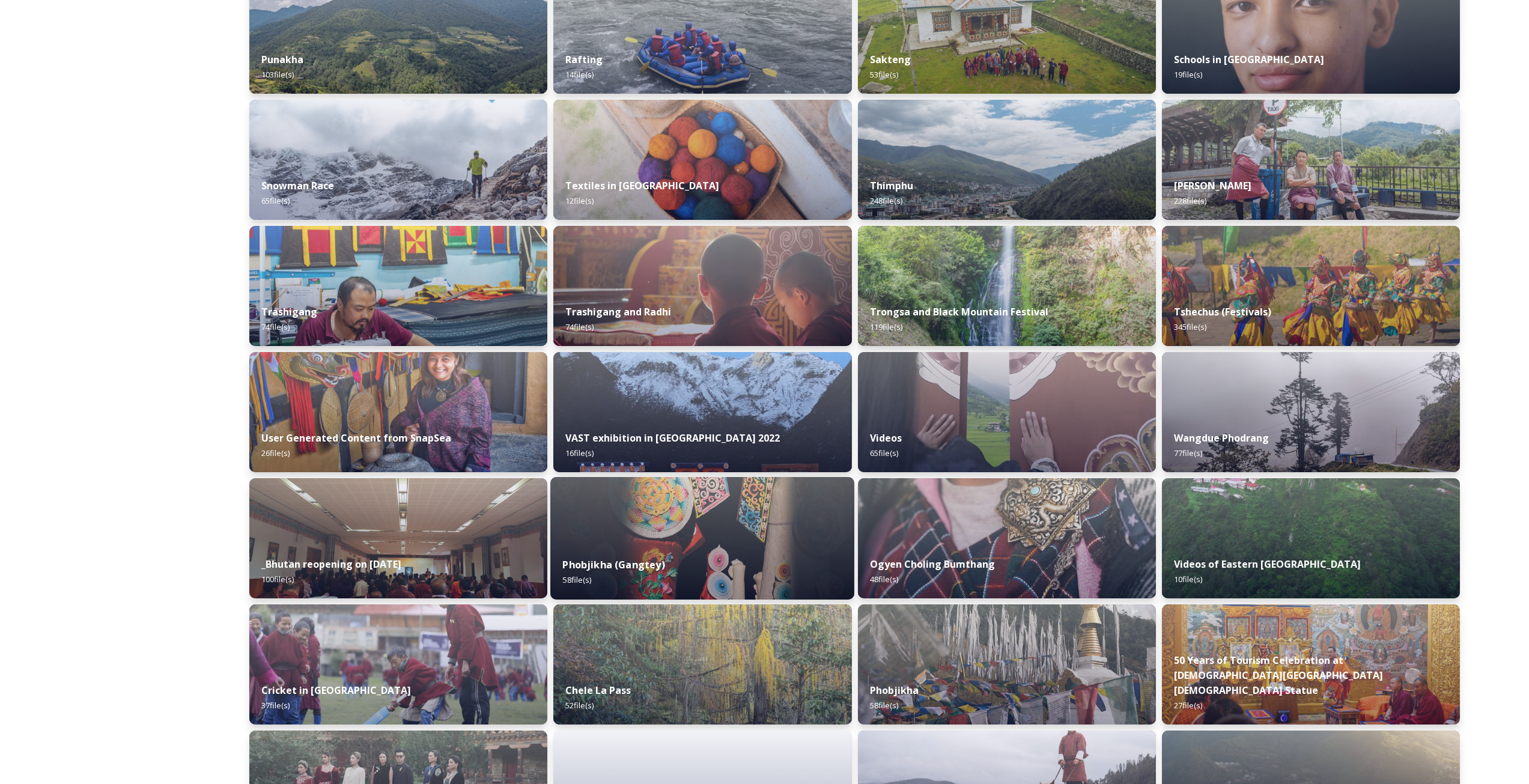
scroll to position [1081, 0]
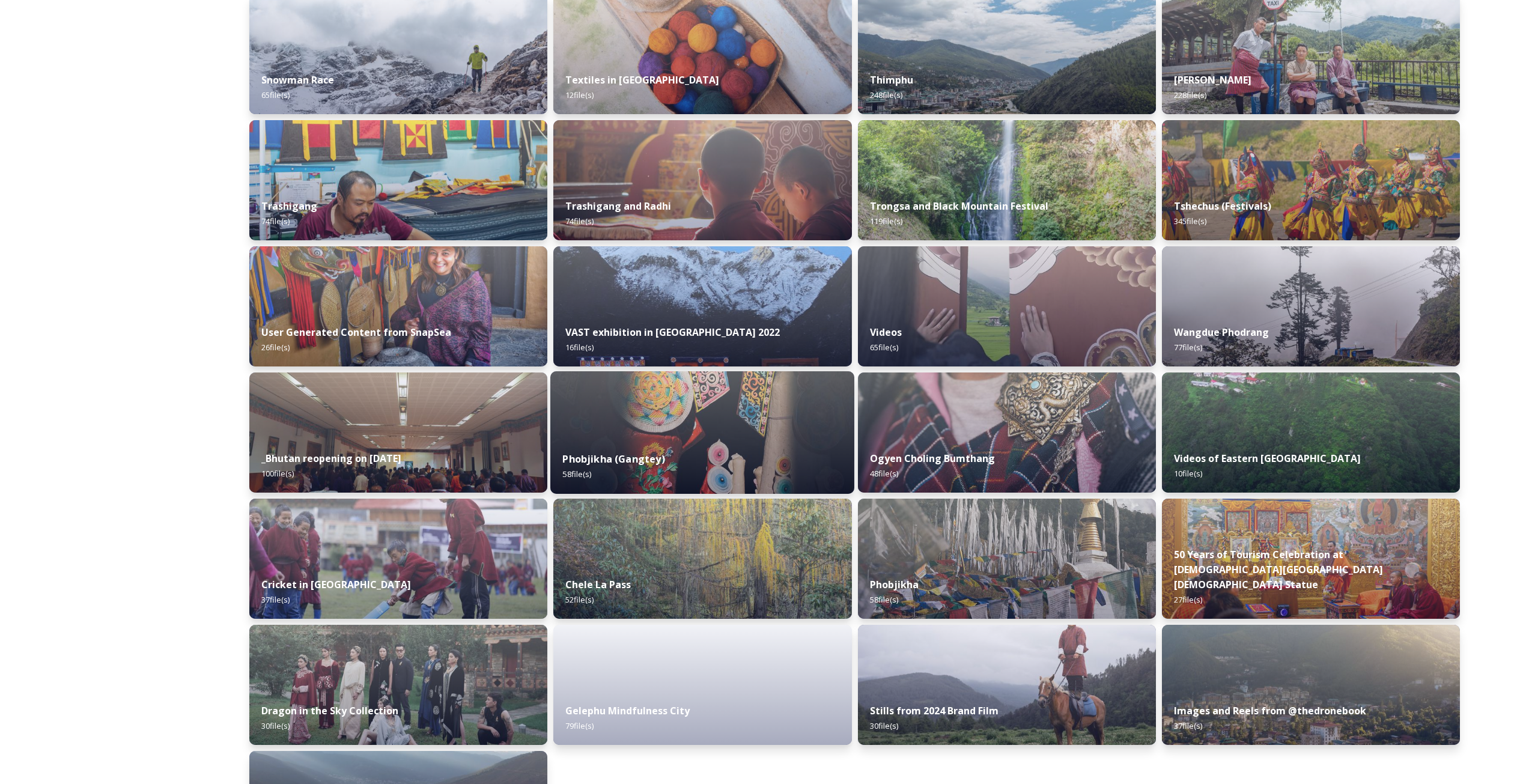
click at [703, 454] on div "Phobjikha (Gangtey) 58 file(s)" at bounding box center [702, 466] width 304 height 54
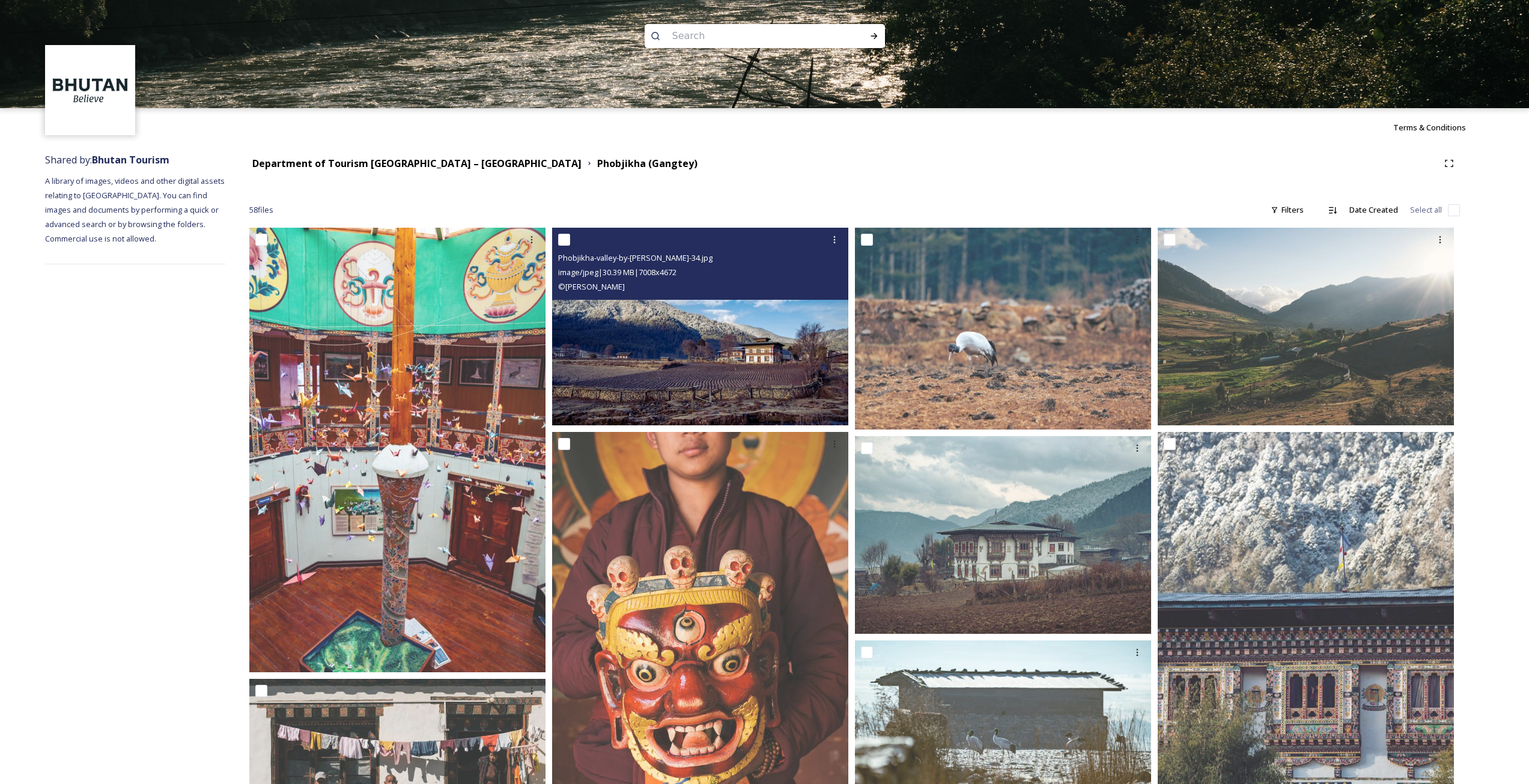
click at [699, 362] on img at bounding box center [700, 326] width 296 height 198
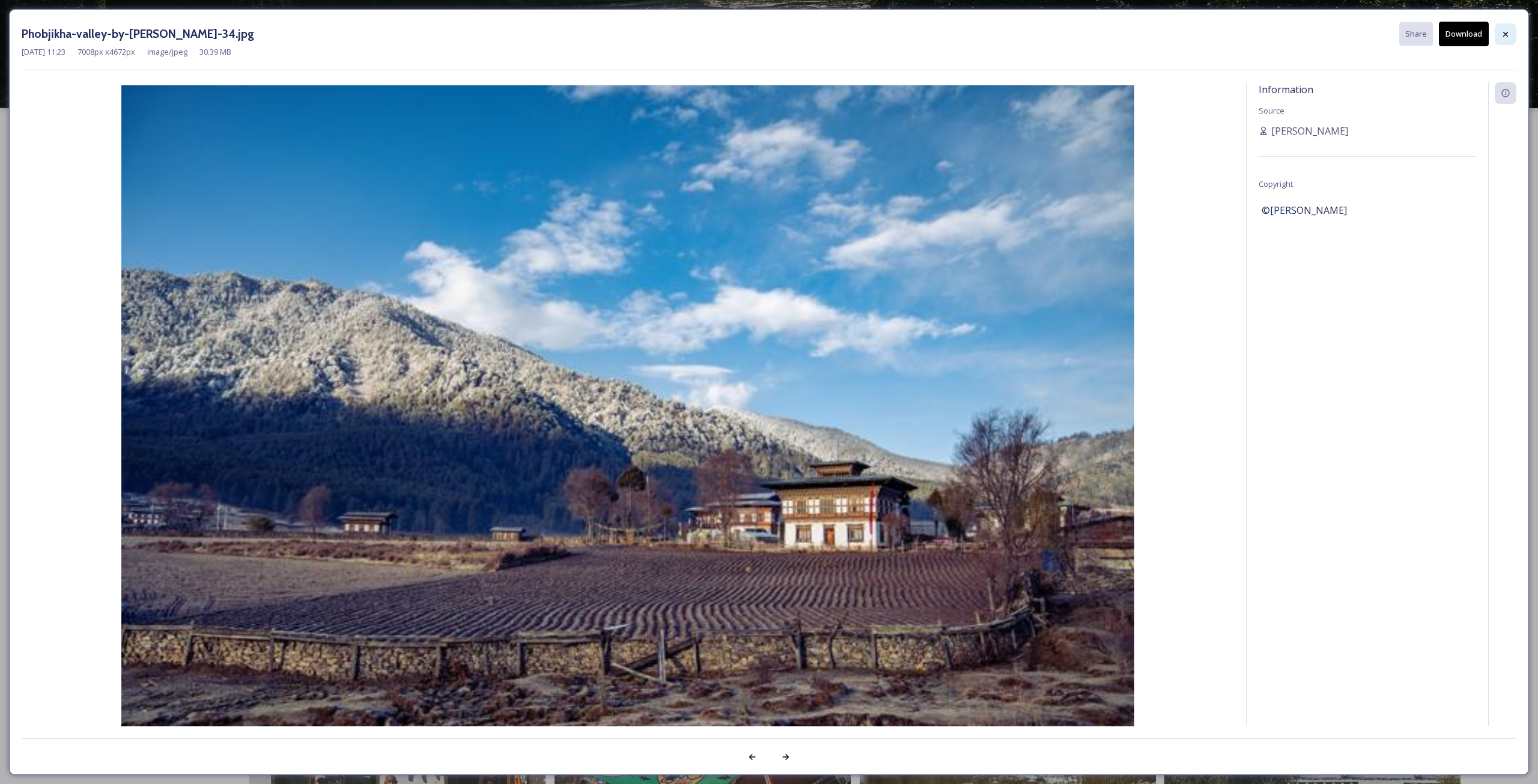
click at [1495, 33] on div at bounding box center [1505, 34] width 22 height 22
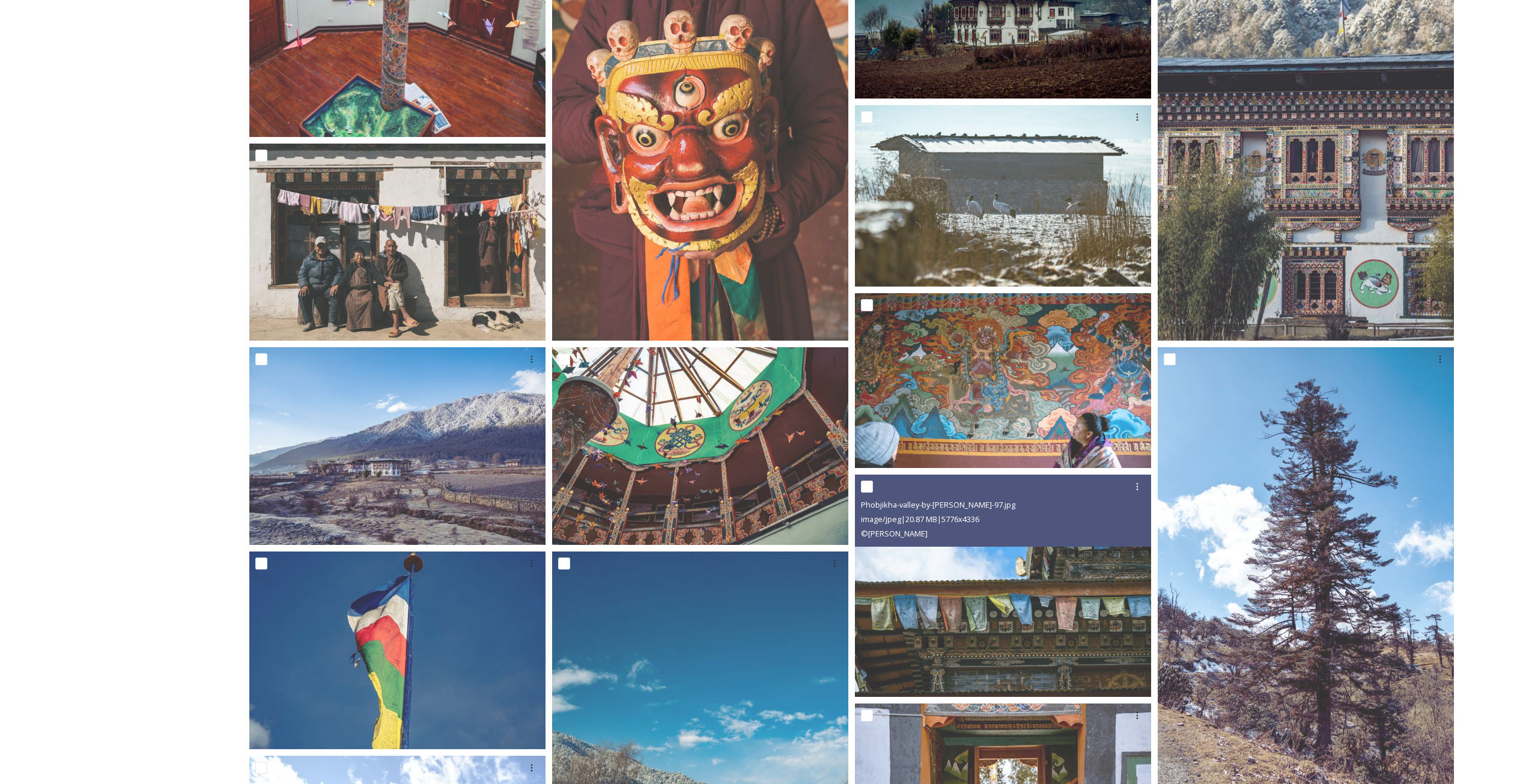
scroll to position [541, 0]
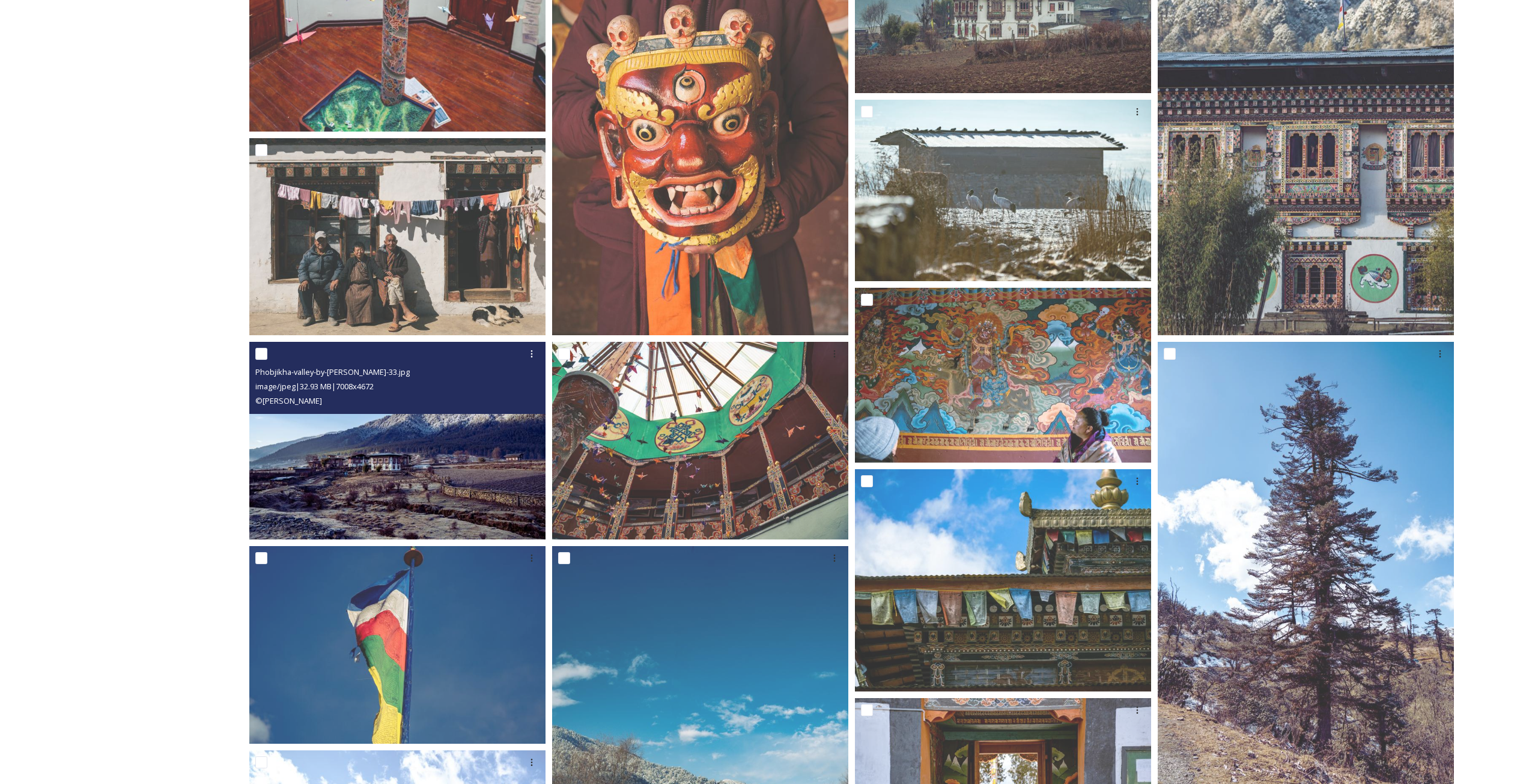
click at [494, 491] on img at bounding box center [398, 440] width 296 height 198
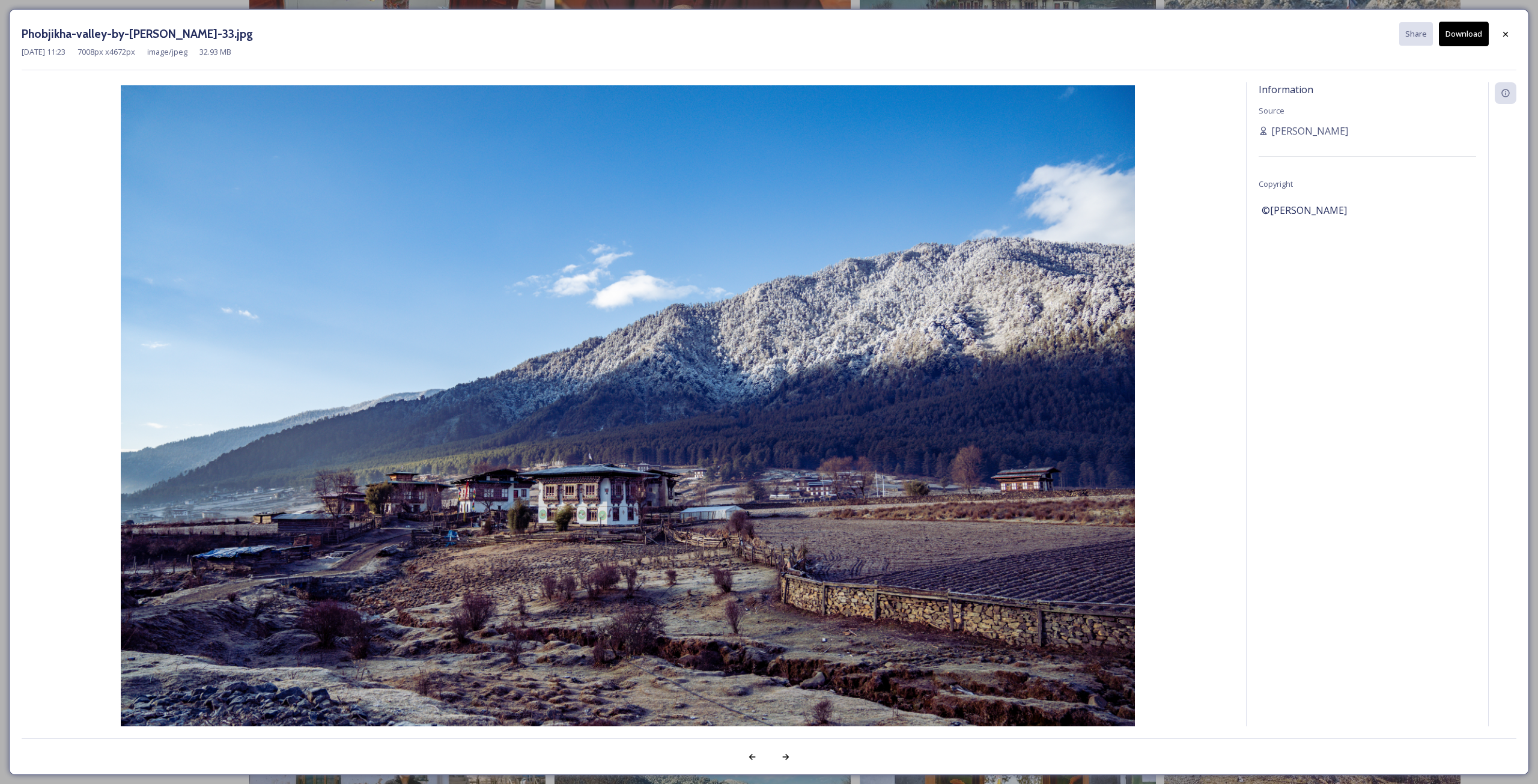
click at [1467, 39] on button "Download" at bounding box center [1463, 34] width 50 height 24
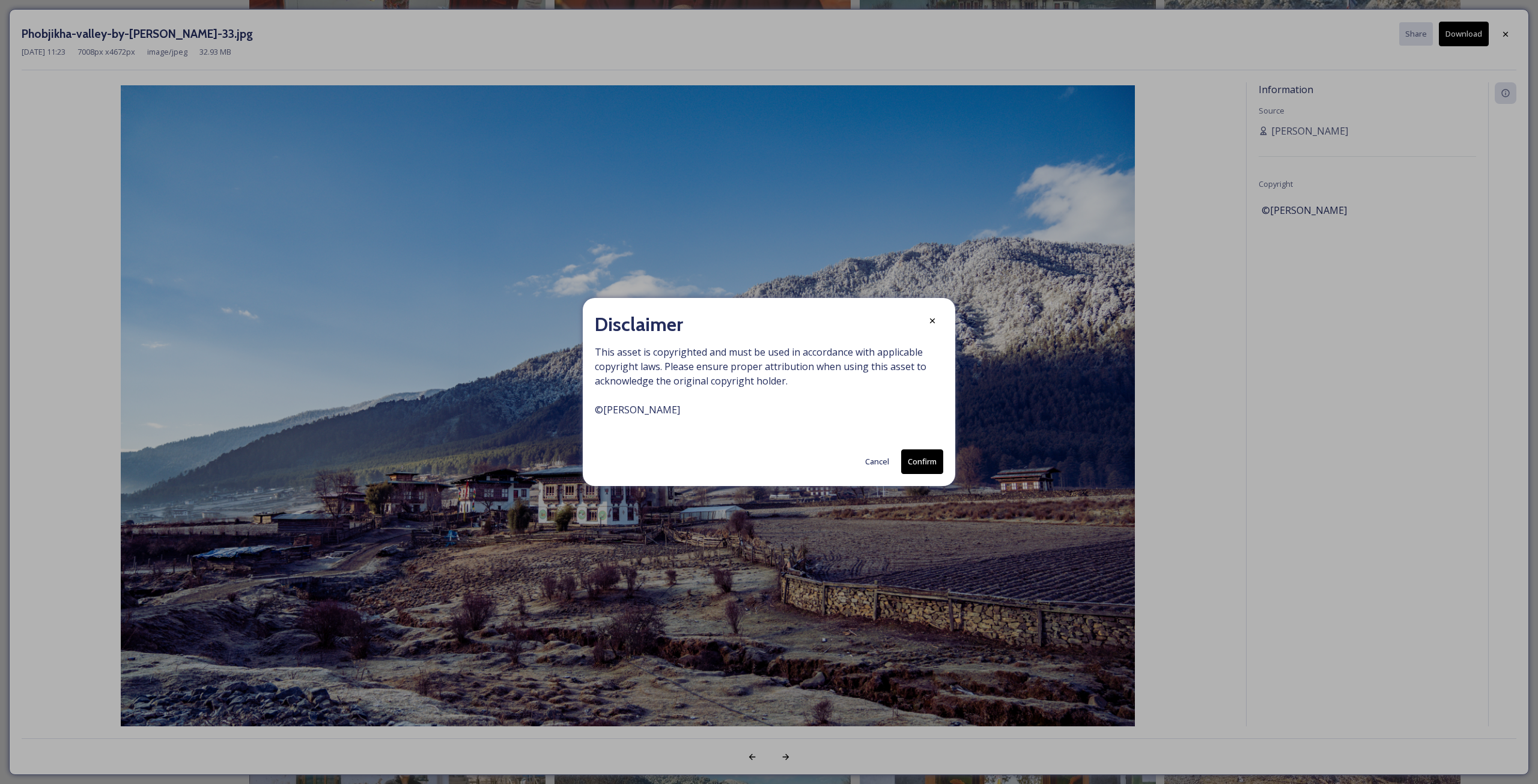
click at [925, 460] on button "Confirm" at bounding box center [922, 461] width 42 height 24
